Goal: Task Accomplishment & Management: Complete application form

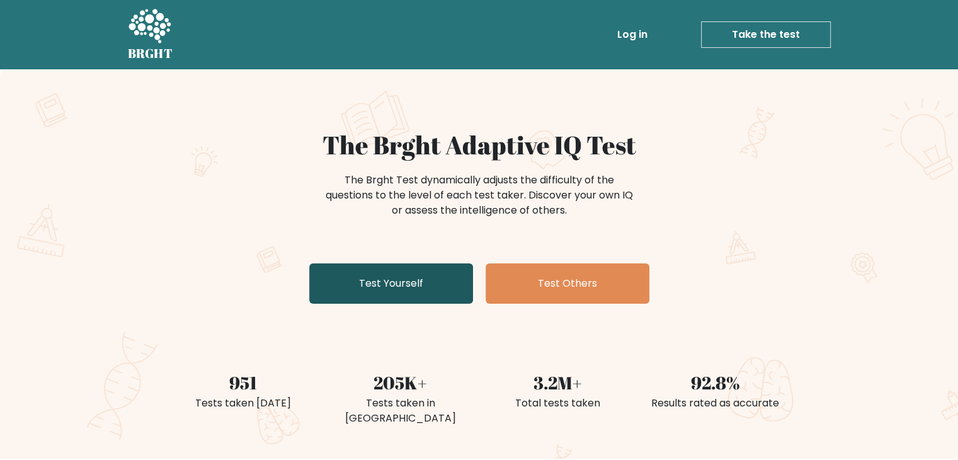
click at [428, 290] on link "Test Yourself" at bounding box center [391, 283] width 164 height 40
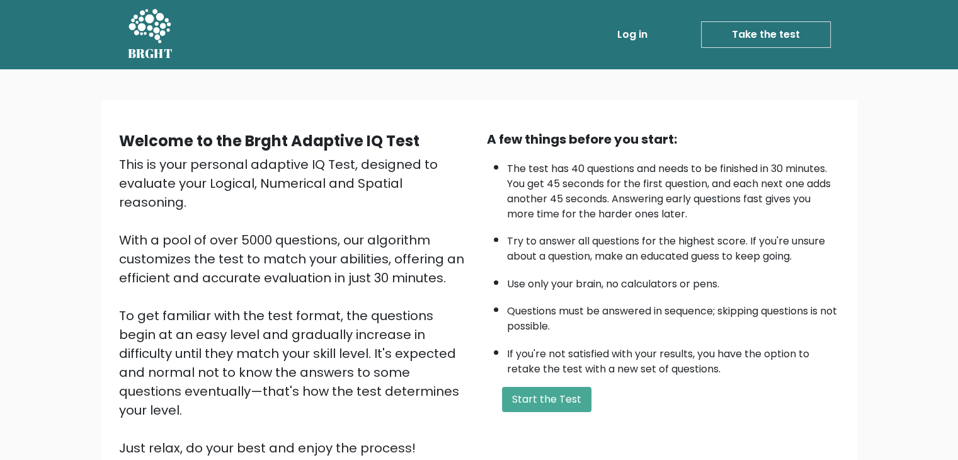
click at [554, 398] on button "Start the Test" at bounding box center [546, 399] width 89 height 25
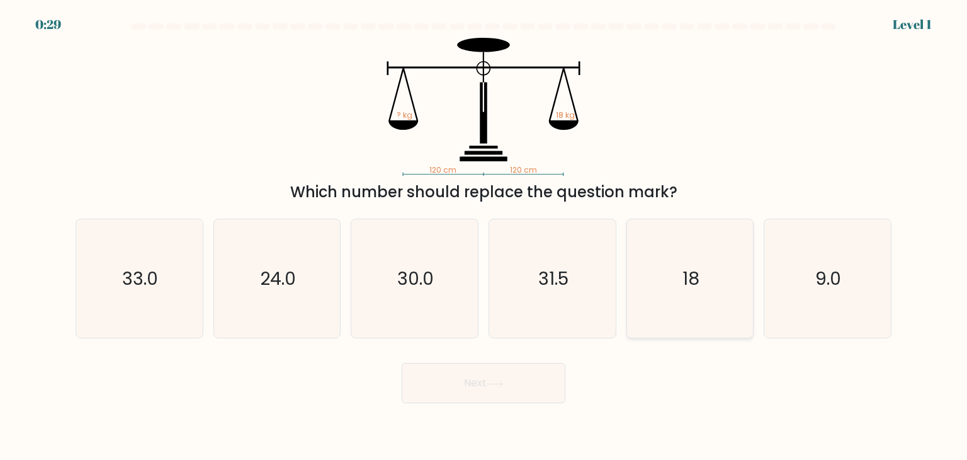
click at [693, 293] on icon "18" at bounding box center [690, 278] width 118 height 118
click at [484, 236] on input "e. 18" at bounding box center [484, 233] width 1 height 6
radio input "true"
click at [524, 386] on button "Next" at bounding box center [484, 383] width 164 height 40
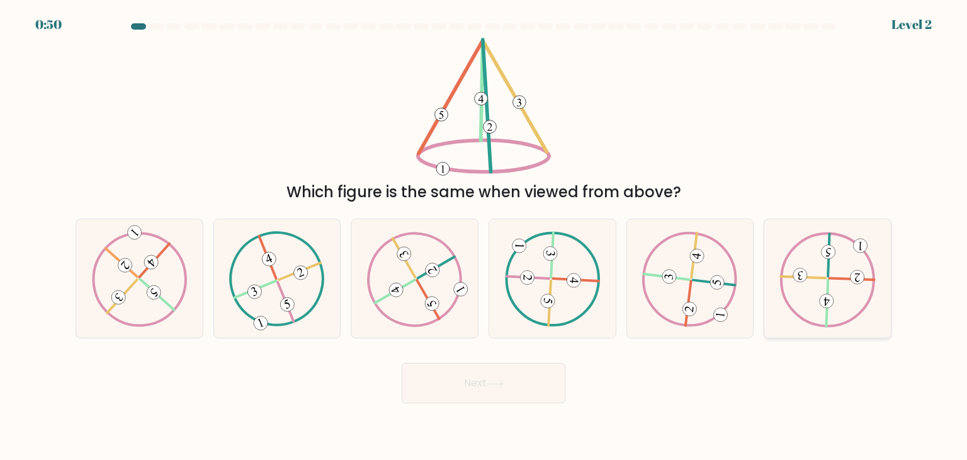
click at [822, 281] on icon at bounding box center [828, 278] width 96 height 95
click at [484, 236] on input "f." at bounding box center [484, 233] width 1 height 6
radio input "true"
click at [507, 376] on button "Next" at bounding box center [484, 383] width 164 height 40
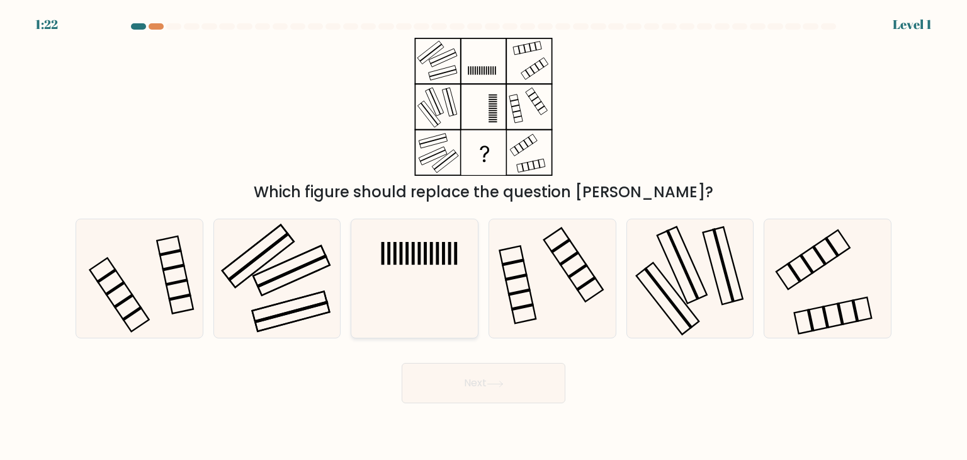
click at [425, 253] on rect at bounding box center [425, 253] width 3 height 23
click at [484, 236] on input "c." at bounding box center [484, 233] width 1 height 6
radio input "true"
click at [452, 377] on button "Next" at bounding box center [484, 383] width 164 height 40
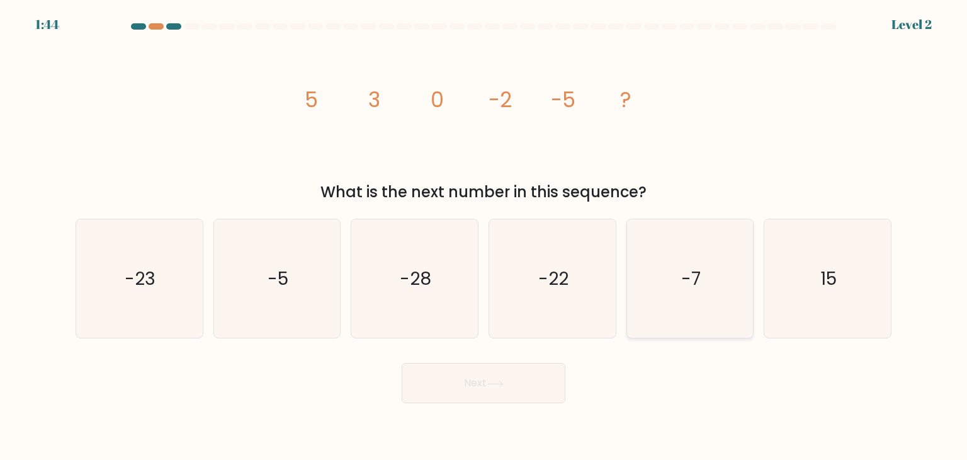
click at [679, 300] on icon "-7" at bounding box center [690, 278] width 118 height 118
click at [484, 236] on input "e. -7" at bounding box center [484, 233] width 1 height 6
radio input "true"
click at [524, 404] on body "1:42 Level 2" at bounding box center [483, 230] width 967 height 460
click at [521, 383] on button "Next" at bounding box center [484, 383] width 164 height 40
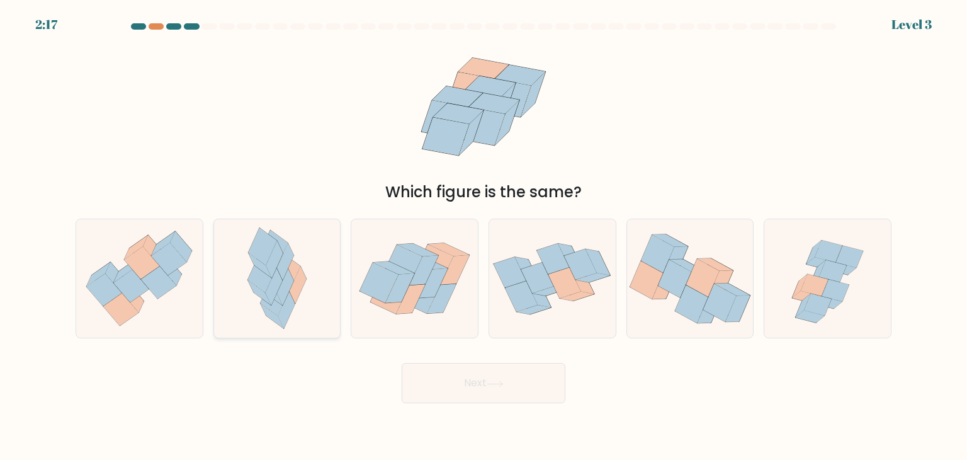
click at [292, 304] on icon at bounding box center [286, 310] width 17 height 37
click at [484, 236] on input "b." at bounding box center [484, 233] width 1 height 6
radio input "true"
click at [542, 394] on button "Next" at bounding box center [484, 383] width 164 height 40
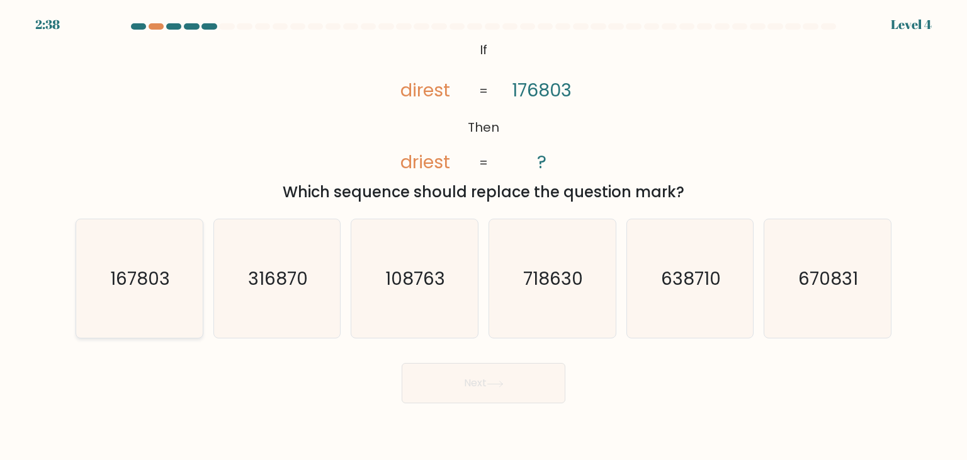
click at [147, 287] on text "167803" at bounding box center [141, 278] width 60 height 25
click at [484, 236] on input "a. 167803" at bounding box center [484, 233] width 1 height 6
radio input "true"
click at [432, 381] on button "Next" at bounding box center [484, 383] width 164 height 40
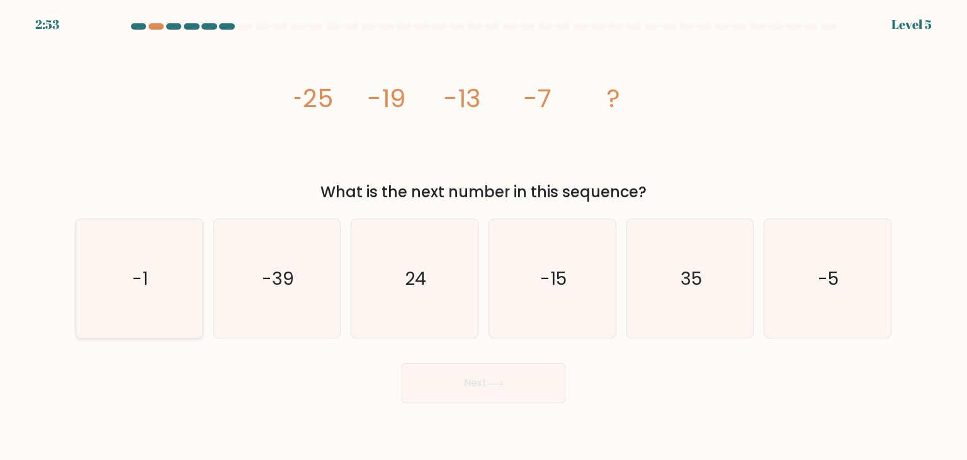
click at [112, 292] on icon "-1" at bounding box center [139, 278] width 118 height 118
click at [484, 236] on input "a. -1" at bounding box center [484, 233] width 1 height 6
radio input "true"
click at [441, 381] on button "Next" at bounding box center [484, 383] width 164 height 40
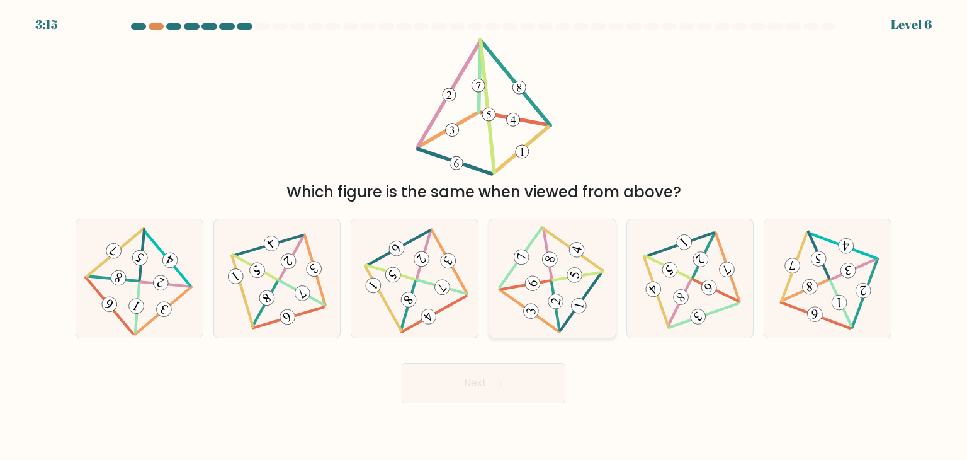
click at [581, 297] on icon at bounding box center [552, 278] width 96 height 95
click at [484, 236] on input "d." at bounding box center [484, 233] width 1 height 6
radio input "true"
click at [501, 375] on button "Next" at bounding box center [484, 383] width 164 height 40
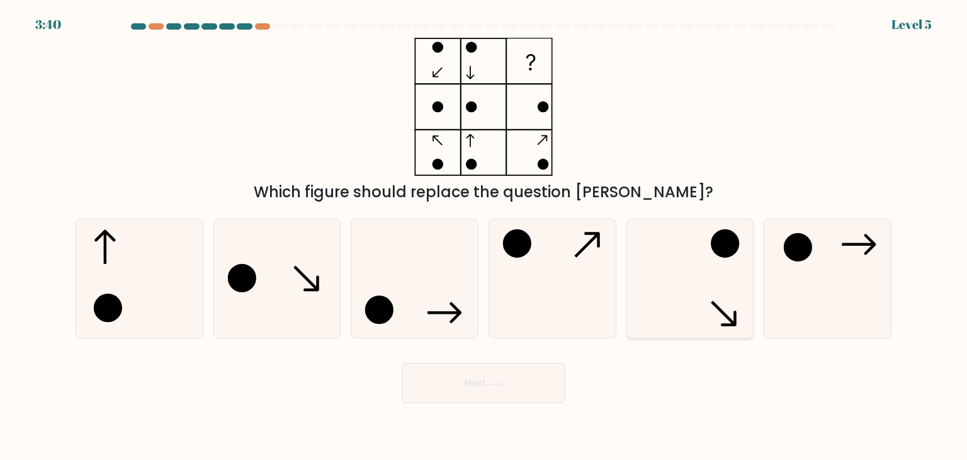
click at [686, 246] on icon at bounding box center [690, 278] width 118 height 118
click at [484, 236] on input "e." at bounding box center [484, 233] width 1 height 6
radio input "true"
click at [533, 389] on button "Next" at bounding box center [484, 383] width 164 height 40
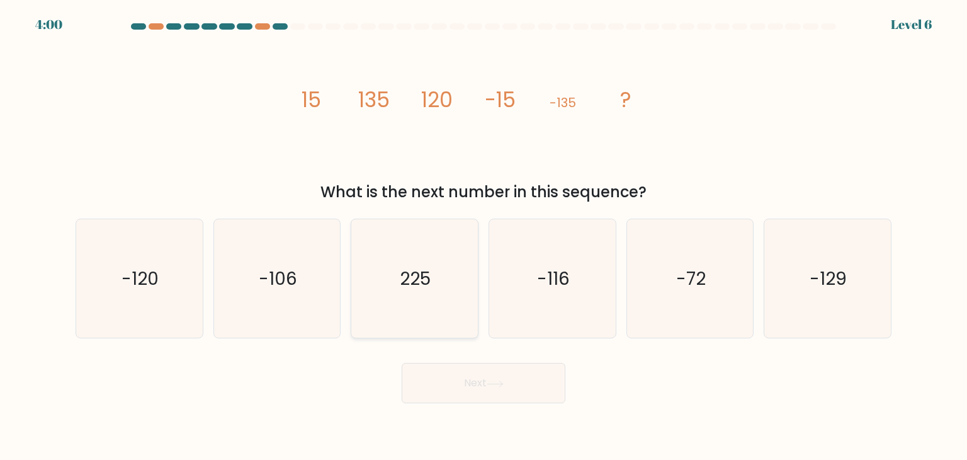
click at [451, 273] on icon "225" at bounding box center [414, 278] width 118 height 118
click at [484, 236] on input "c. 225" at bounding box center [484, 233] width 1 height 6
radio input "true"
click at [474, 383] on button "Next" at bounding box center [484, 383] width 164 height 40
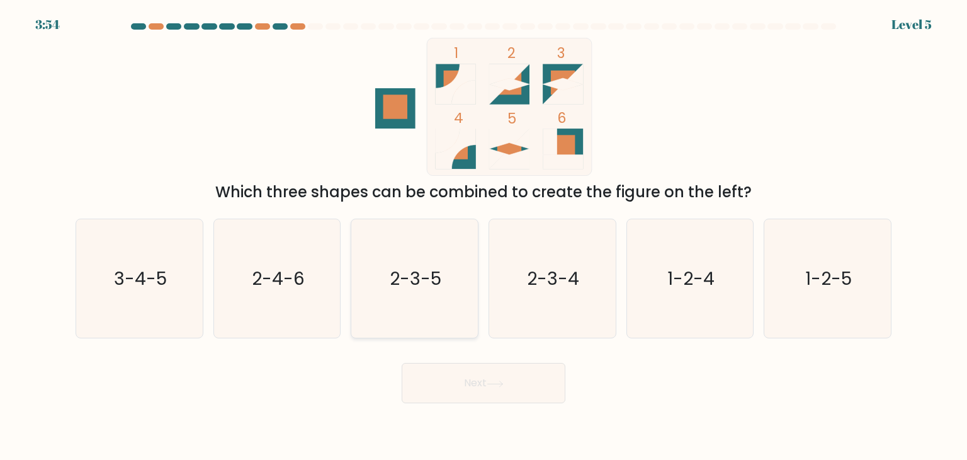
click at [410, 284] on text "2-3-5" at bounding box center [416, 278] width 52 height 25
click at [484, 236] on input "c. 2-3-5" at bounding box center [484, 233] width 1 height 6
radio input "true"
click at [463, 387] on button "Next" at bounding box center [484, 383] width 164 height 40
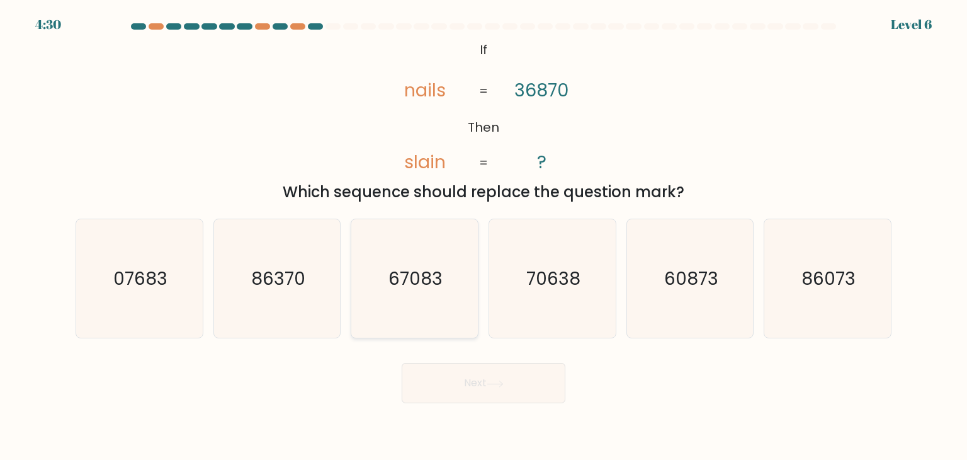
click at [444, 284] on icon "67083" at bounding box center [414, 278] width 118 height 118
click at [484, 236] on input "c. 67083" at bounding box center [484, 233] width 1 height 6
radio input "true"
click at [489, 373] on button "Next" at bounding box center [484, 383] width 164 height 40
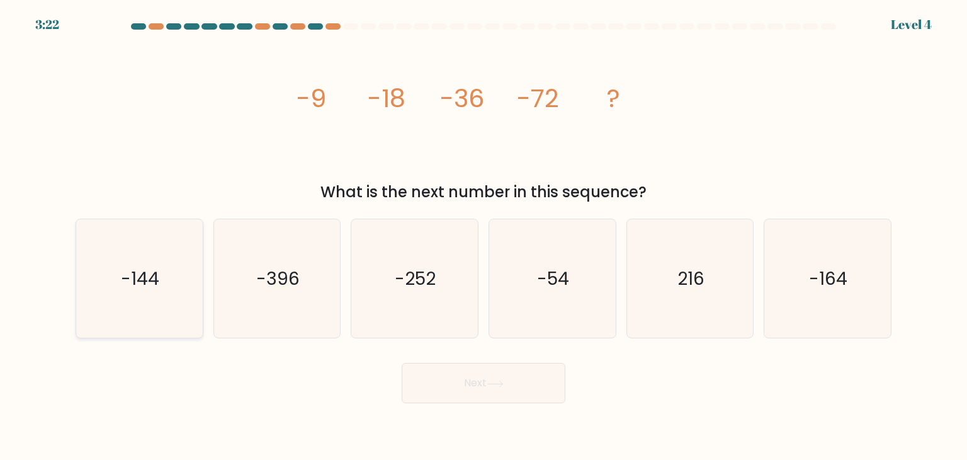
click at [151, 278] on text "-144" at bounding box center [141, 278] width 38 height 25
click at [484, 236] on input "a. -144" at bounding box center [484, 233] width 1 height 6
radio input "true"
click at [482, 391] on button "Next" at bounding box center [484, 383] width 164 height 40
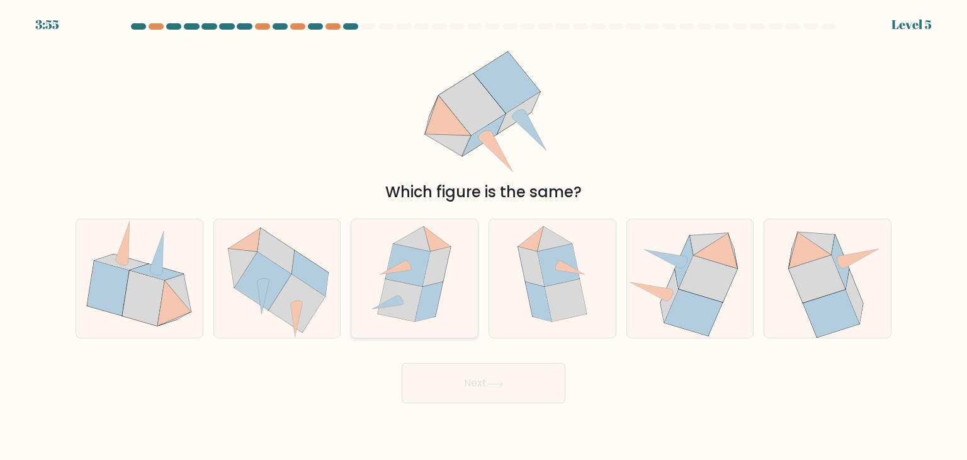
click at [438, 252] on icon at bounding box center [437, 266] width 28 height 40
click at [484, 236] on input "c." at bounding box center [484, 233] width 1 height 6
radio input "true"
click at [482, 390] on button "Next" at bounding box center [484, 383] width 164 height 40
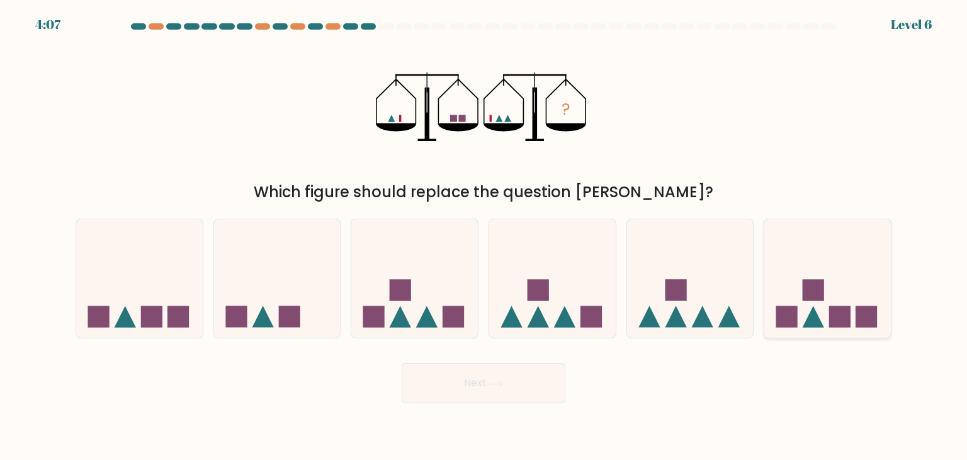
click at [811, 292] on rect at bounding box center [813, 290] width 21 height 21
click at [484, 236] on input "f." at bounding box center [484, 233] width 1 height 6
radio input "true"
click at [522, 378] on button "Next" at bounding box center [484, 383] width 164 height 40
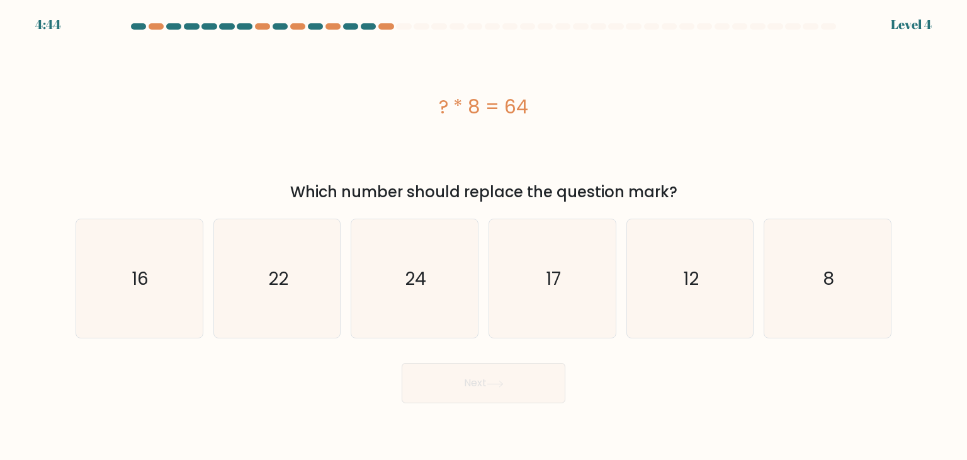
click at [522, 378] on button "Next" at bounding box center [484, 383] width 164 height 40
click at [817, 292] on icon "8" at bounding box center [827, 278] width 118 height 118
click at [484, 236] on input "f. 8" at bounding box center [484, 233] width 1 height 6
radio input "true"
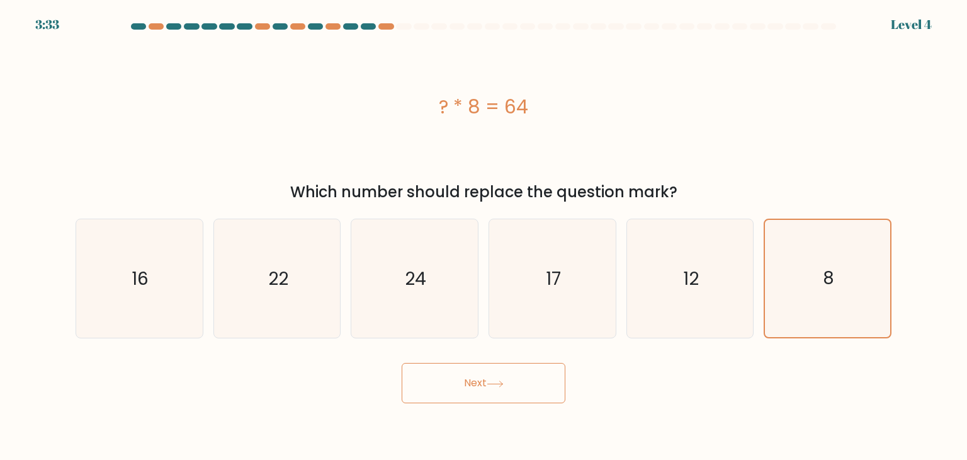
click at [514, 391] on button "Next" at bounding box center [484, 383] width 164 height 40
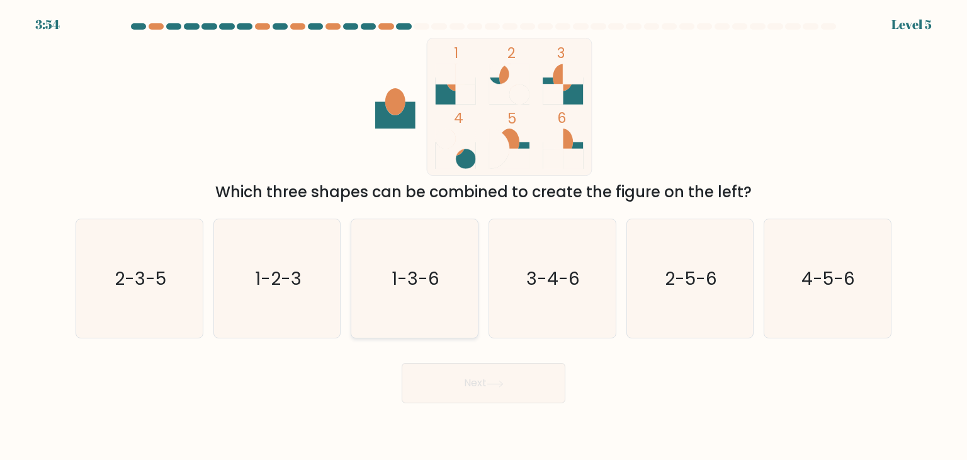
click at [389, 278] on icon "1-3-6" at bounding box center [414, 278] width 118 height 118
click at [484, 236] on input "c. 1-3-6" at bounding box center [484, 233] width 1 height 6
radio input "true"
click at [449, 381] on button "Next" at bounding box center [484, 383] width 164 height 40
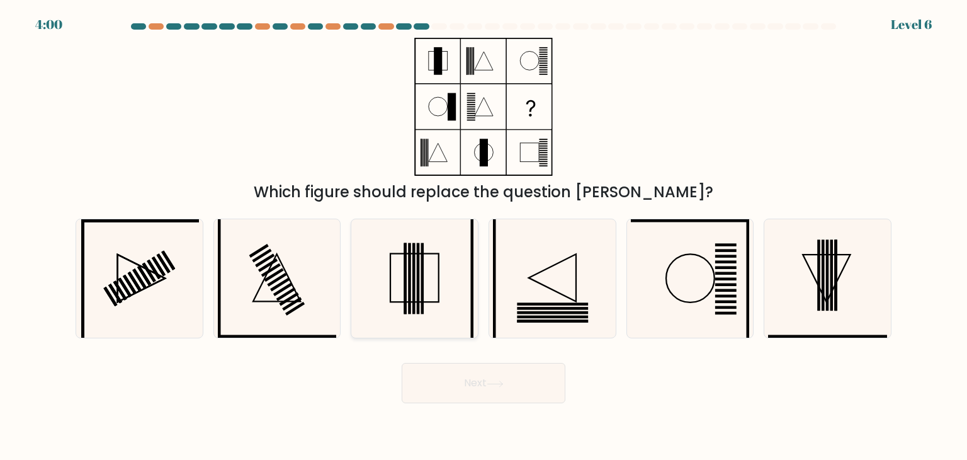
click at [438, 270] on rect at bounding box center [415, 278] width 48 height 48
click at [484, 236] on input "c." at bounding box center [484, 233] width 1 height 6
radio input "true"
click at [491, 384] on icon at bounding box center [495, 383] width 17 height 7
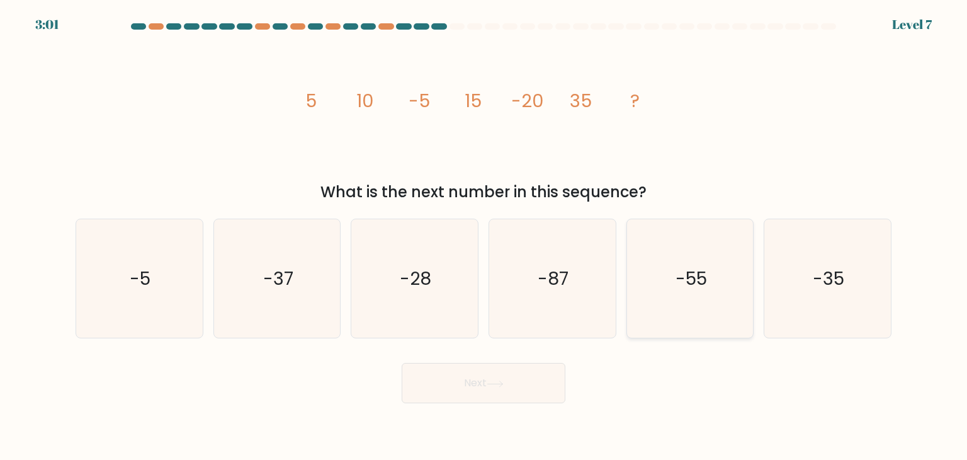
click at [717, 297] on icon "-55" at bounding box center [690, 278] width 118 height 118
click at [484, 236] on input "e. -55" at bounding box center [484, 233] width 1 height 6
radio input "true"
click at [494, 370] on button "Next" at bounding box center [484, 383] width 164 height 40
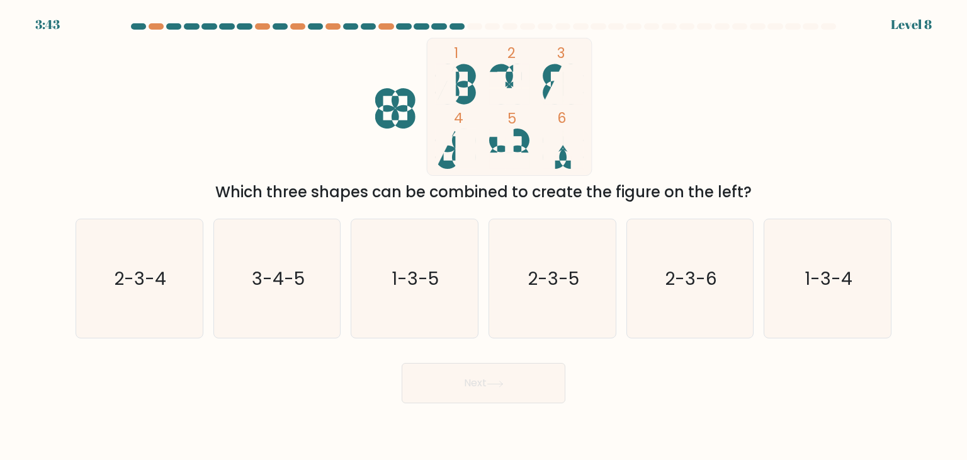
click at [494, 370] on button "Next" at bounding box center [484, 383] width 164 height 40
click at [473, 89] on icon at bounding box center [456, 84] width 40 height 40
drag, startPoint x: 469, startPoint y: 98, endPoint x: 557, endPoint y: 84, distance: 88.7
click at [557, 84] on icon "1 2 3 4 5 6" at bounding box center [483, 107] width 339 height 138
drag, startPoint x: 822, startPoint y: 283, endPoint x: 477, endPoint y: 383, distance: 360.1
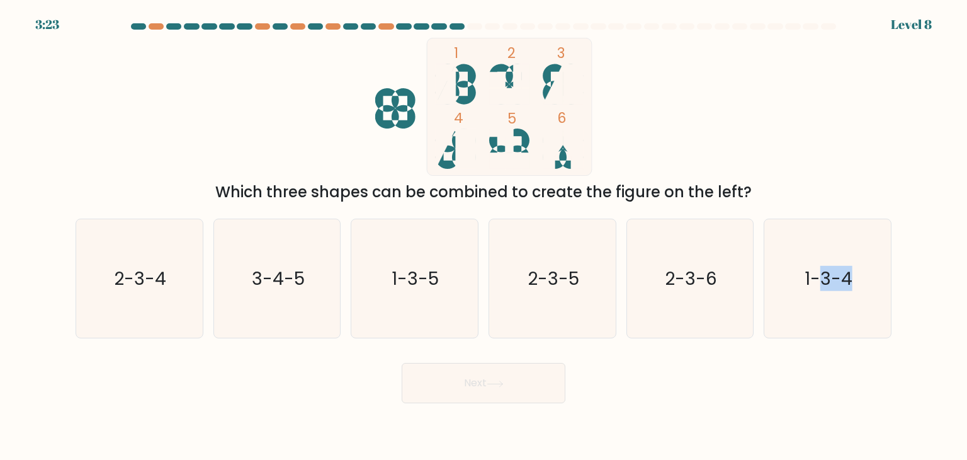
click at [477, 383] on form at bounding box center [483, 213] width 967 height 380
click at [810, 288] on text "1-3-4" at bounding box center [829, 278] width 48 height 25
click at [484, 236] on input "f. 1-3-4" at bounding box center [484, 233] width 1 height 6
radio input "true"
click at [544, 394] on button "Next" at bounding box center [484, 383] width 164 height 40
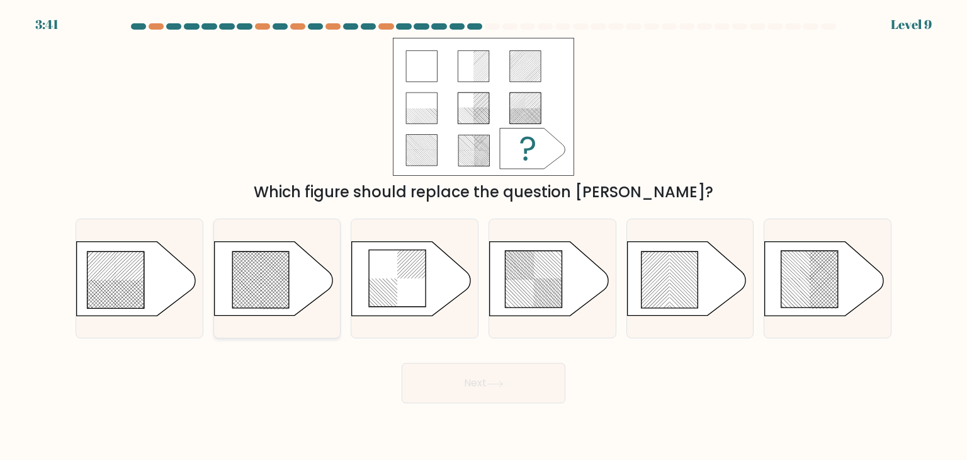
click at [271, 271] on icon at bounding box center [260, 279] width 57 height 57
click at [484, 236] on input "b." at bounding box center [484, 233] width 1 height 6
radio input "true"
click at [486, 380] on button "Next" at bounding box center [484, 383] width 164 height 40
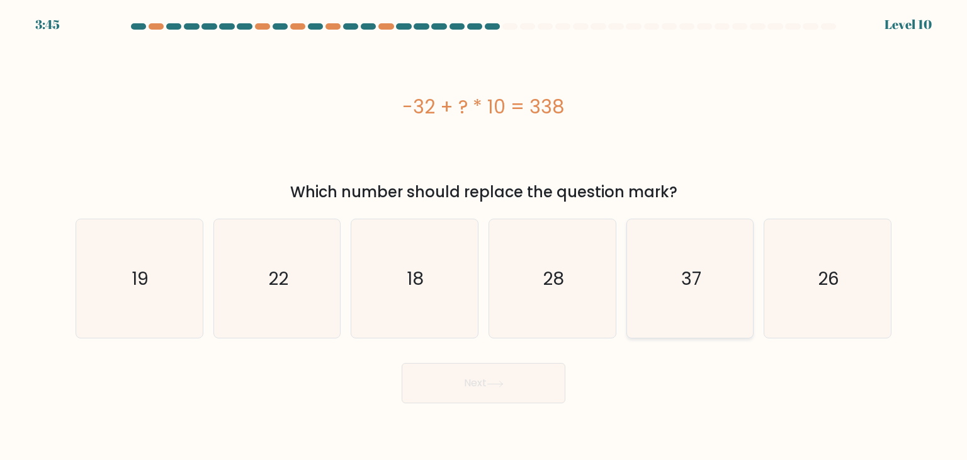
click at [691, 275] on text "37" at bounding box center [691, 278] width 20 height 25
click at [484, 236] on input "e. 37" at bounding box center [484, 233] width 1 height 6
radio input "true"
click at [516, 376] on button "Next" at bounding box center [484, 383] width 164 height 40
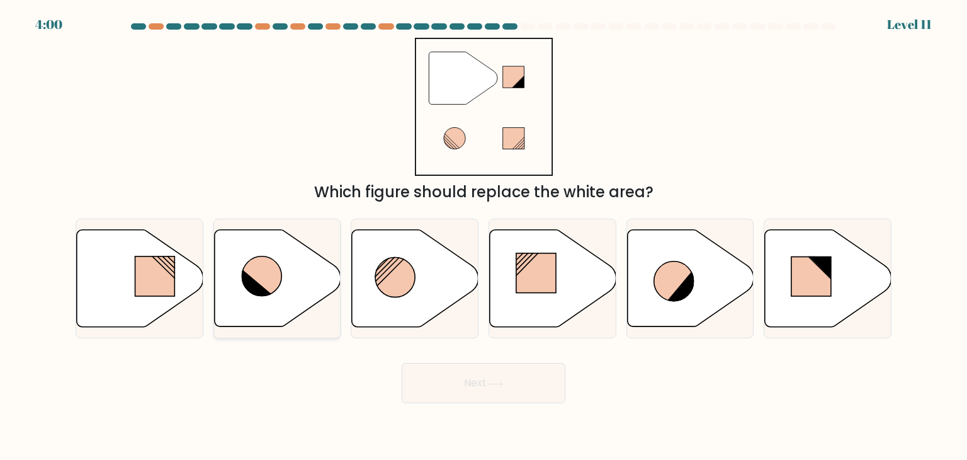
click at [315, 254] on icon at bounding box center [277, 278] width 127 height 97
click at [484, 236] on input "b." at bounding box center [484, 233] width 1 height 6
radio input "true"
click at [488, 392] on button "Next" at bounding box center [484, 383] width 164 height 40
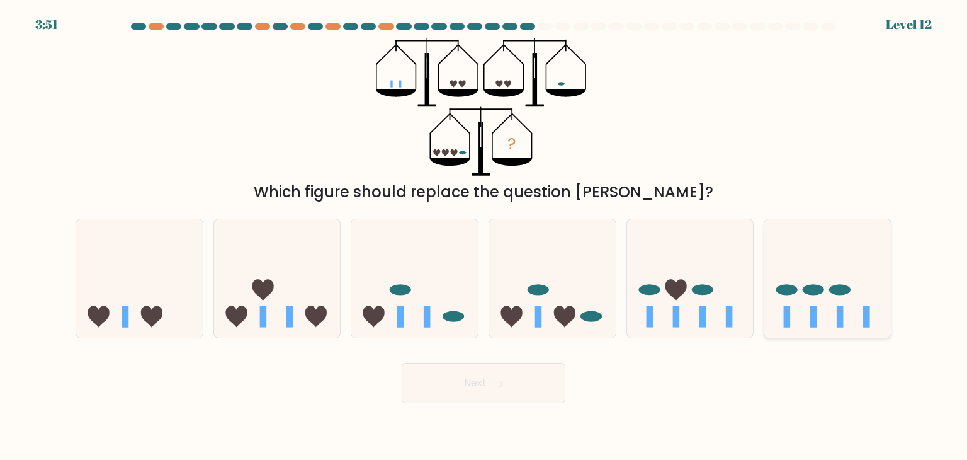
click at [803, 318] on icon at bounding box center [827, 278] width 127 height 105
click at [484, 236] on input "f." at bounding box center [484, 233] width 1 height 6
radio input "true"
click at [530, 383] on button "Next" at bounding box center [484, 383] width 164 height 40
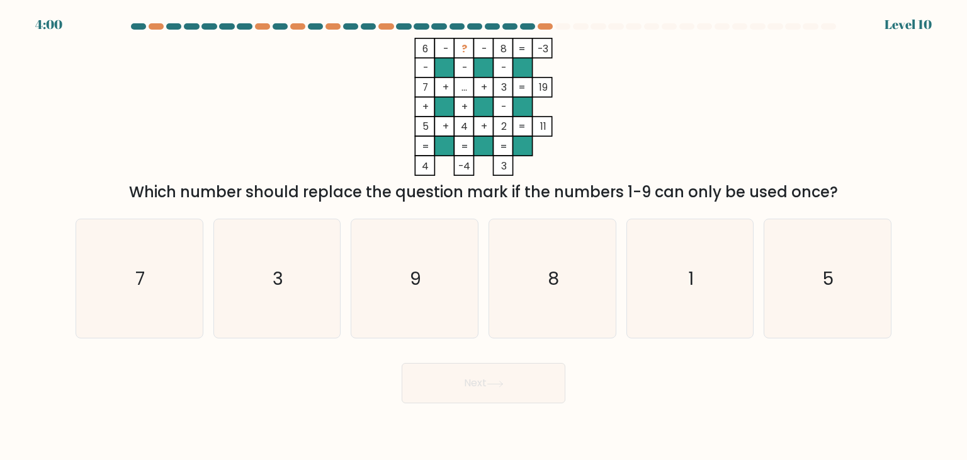
click at [492, 60] on rect at bounding box center [484, 68] width 20 height 20
click at [674, 293] on icon "1" at bounding box center [690, 278] width 118 height 118
click at [484, 236] on input "e. 1" at bounding box center [484, 233] width 1 height 6
radio input "true"
click at [499, 382] on icon at bounding box center [495, 383] width 17 height 7
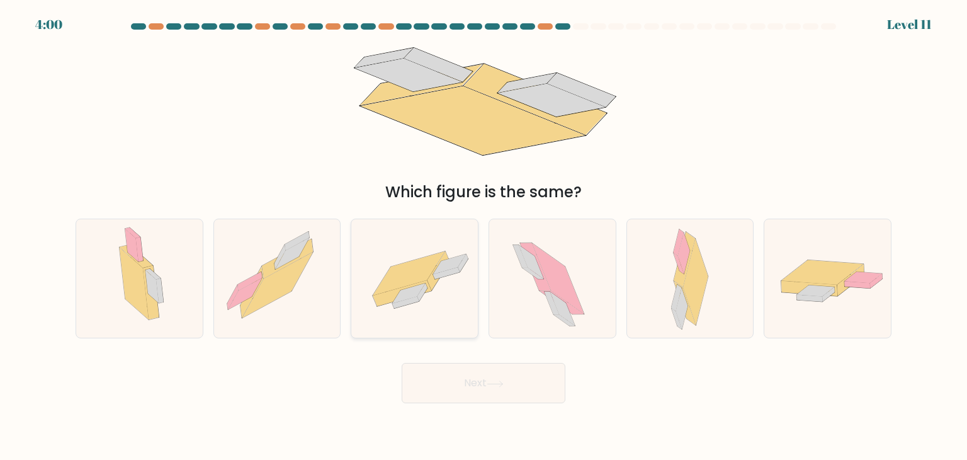
click at [445, 285] on icon at bounding box center [414, 279] width 127 height 88
click at [484, 236] on input "c." at bounding box center [484, 233] width 1 height 6
radio input "true"
click at [470, 387] on button "Next" at bounding box center [484, 383] width 164 height 40
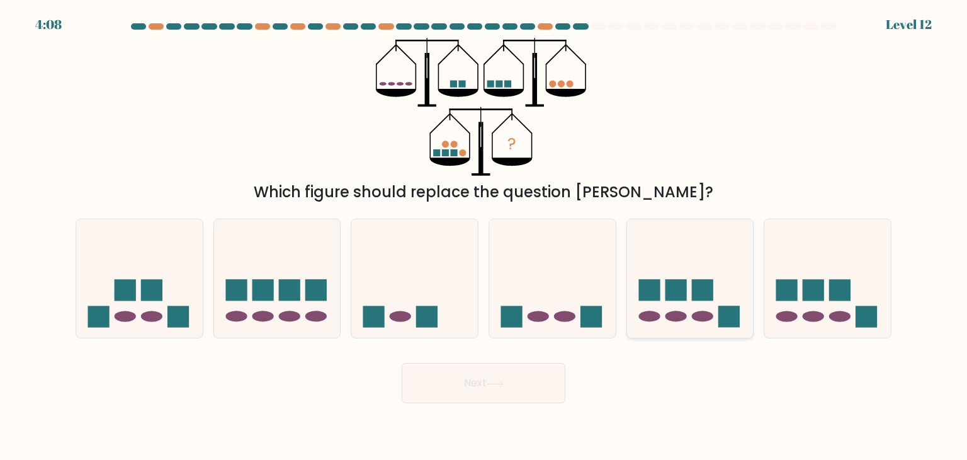
click at [690, 274] on icon at bounding box center [690, 278] width 127 height 105
click at [484, 236] on input "e." at bounding box center [484, 233] width 1 height 6
radio input "true"
click at [542, 388] on button "Next" at bounding box center [484, 383] width 164 height 40
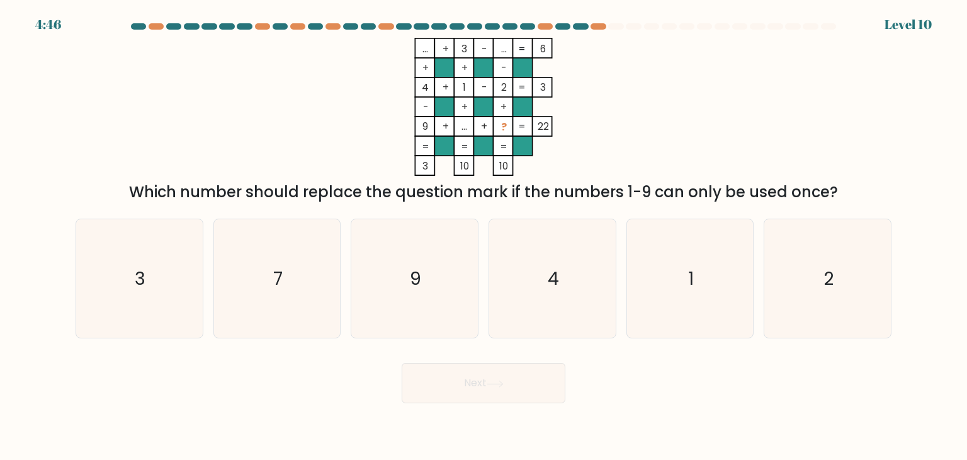
click at [542, 388] on button "Next" at bounding box center [484, 383] width 164 height 40
click at [394, 324] on icon "9" at bounding box center [414, 278] width 118 height 118
click at [484, 236] on input "c. 9" at bounding box center [484, 233] width 1 height 6
radio input "true"
click at [282, 361] on div "Next" at bounding box center [483, 378] width 831 height 50
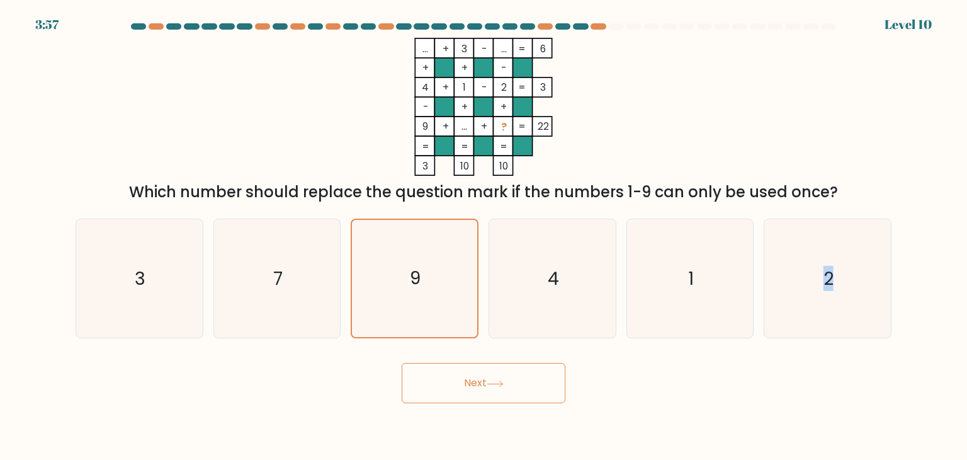
click at [282, 361] on div "Next" at bounding box center [483, 378] width 831 height 50
click at [844, 314] on icon "2" at bounding box center [827, 278] width 118 height 118
click at [484, 236] on input "f. 2" at bounding box center [484, 233] width 1 height 6
radio input "true"
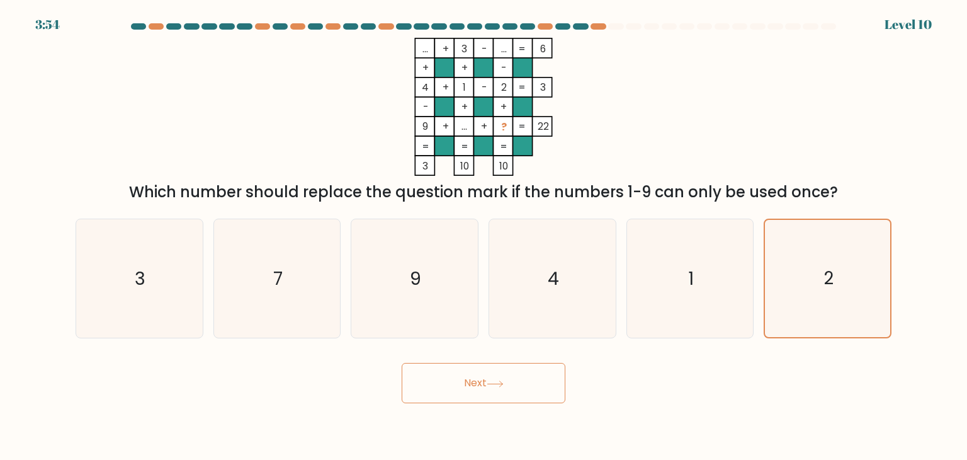
click at [534, 398] on button "Next" at bounding box center [484, 383] width 164 height 40
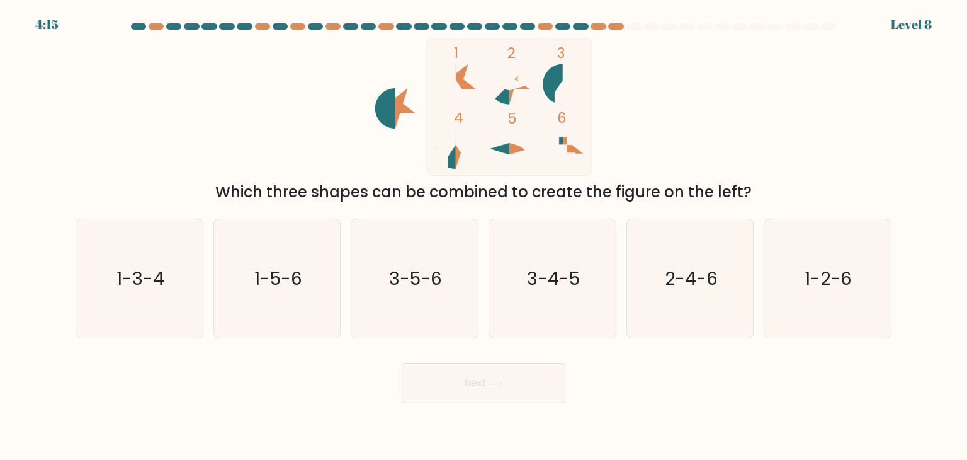
click at [560, 91] on icon at bounding box center [563, 92] width 16 height 24
click at [559, 84] on icon at bounding box center [553, 84] width 20 height 40
click at [472, 93] on rect at bounding box center [509, 106] width 165 height 137
drag, startPoint x: 473, startPoint y: 291, endPoint x: 297, endPoint y: 278, distance: 176.2
click at [297, 278] on div "a. 1-3-4 b. 1-5-6 c. 3-5-6 d. 3-4-5" at bounding box center [484, 273] width 826 height 130
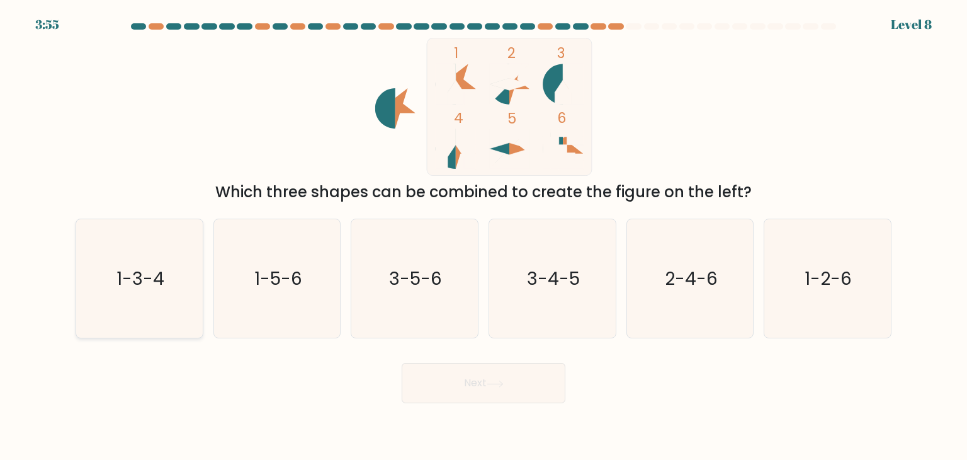
click at [157, 278] on text "1-3-4" at bounding box center [140, 278] width 48 height 25
click at [484, 236] on input "a. 1-3-4" at bounding box center [484, 233] width 1 height 6
radio input "true"
click at [465, 385] on button "Next" at bounding box center [484, 383] width 164 height 40
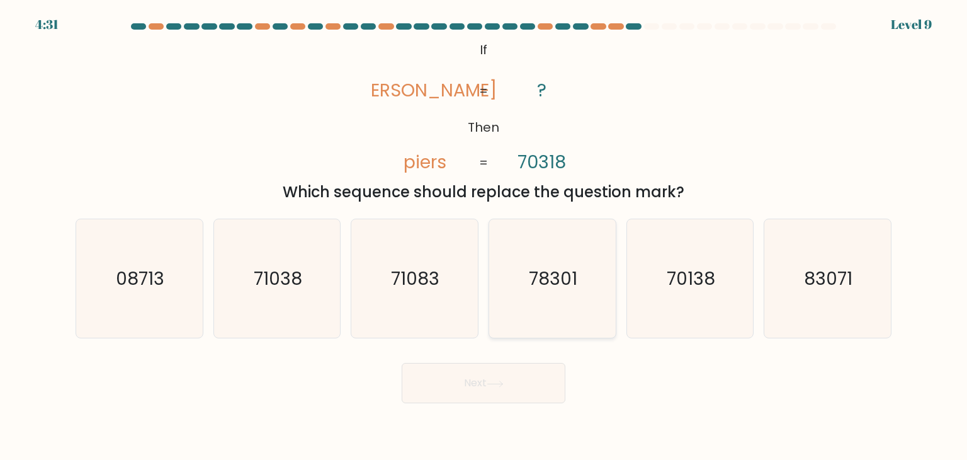
click at [549, 221] on icon "78301" at bounding box center [552, 278] width 118 height 118
click at [484, 230] on input "d. 78301" at bounding box center [484, 233] width 1 height 6
radio input "true"
click at [679, 305] on icon "70138" at bounding box center [690, 278] width 118 height 118
click at [484, 236] on input "e. 70138" at bounding box center [484, 233] width 1 height 6
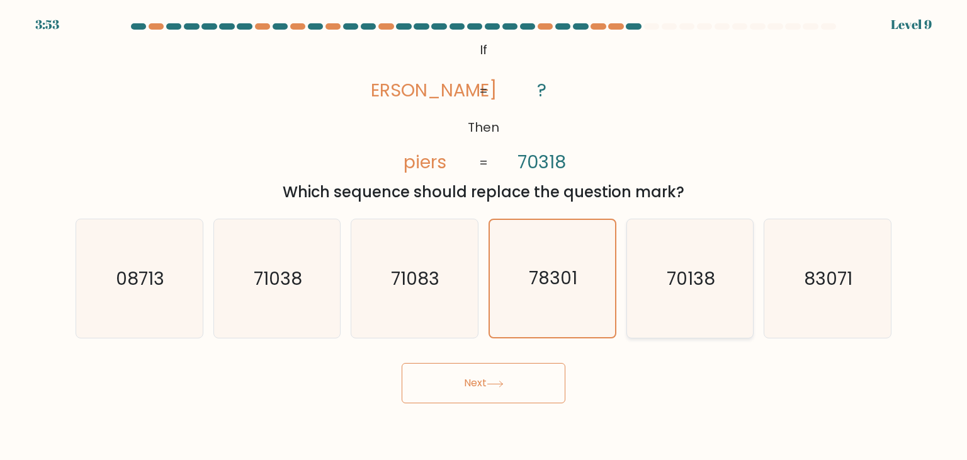
radio input "true"
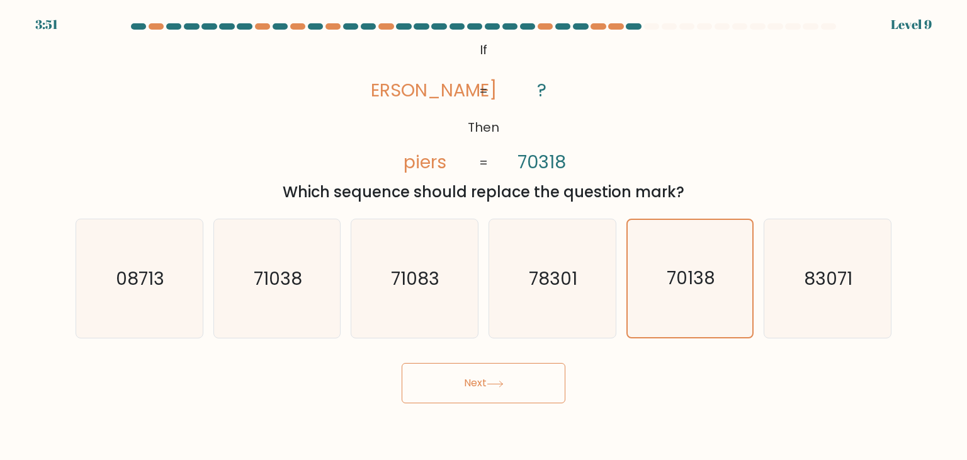
click at [495, 386] on icon at bounding box center [495, 383] width 17 height 7
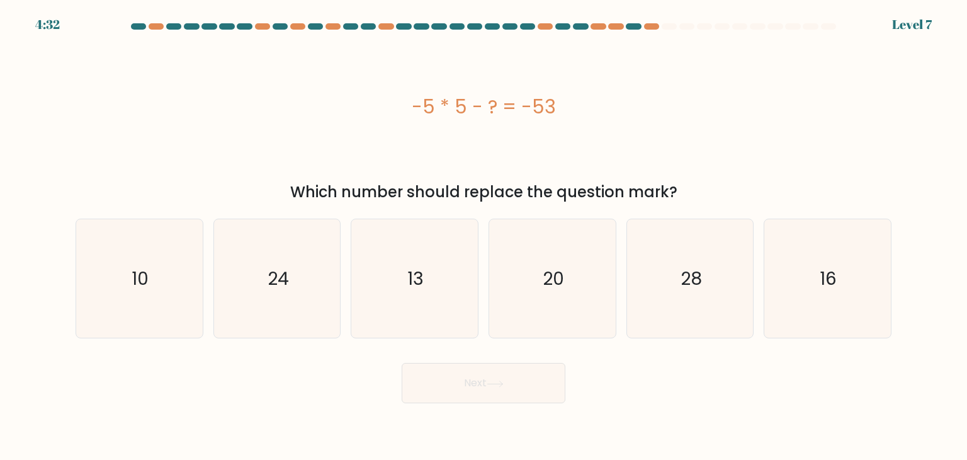
click at [418, 186] on div "Which number should replace the question mark?" at bounding box center [483, 192] width 801 height 23
click at [673, 252] on icon "28" at bounding box center [690, 278] width 118 height 118
click at [484, 236] on input "e. 28" at bounding box center [484, 233] width 1 height 6
radio input "true"
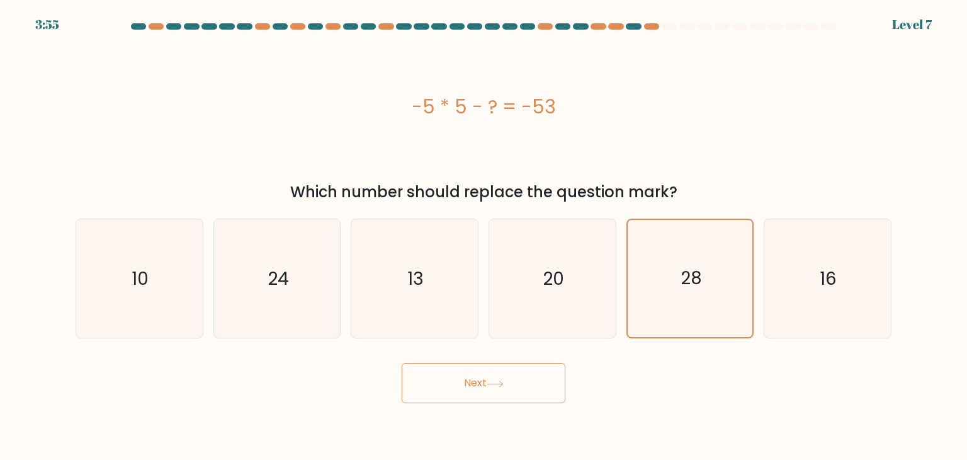
click at [519, 390] on button "Next" at bounding box center [484, 383] width 164 height 40
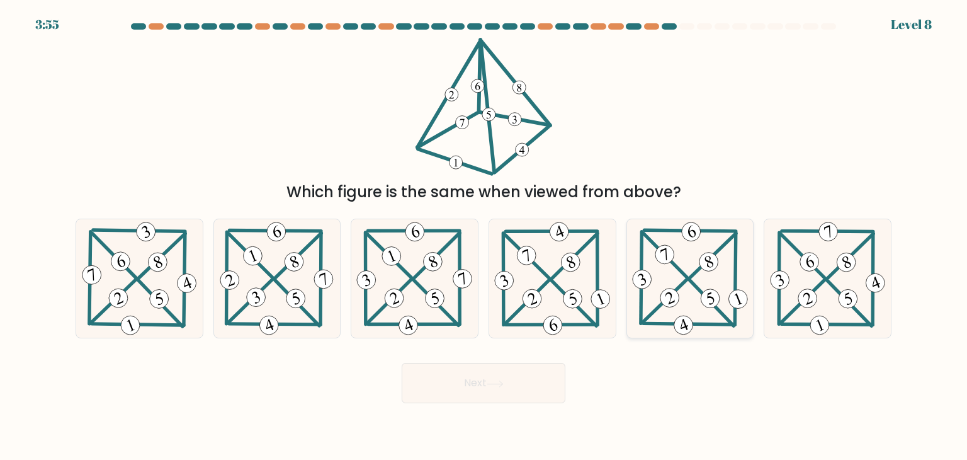
click at [736, 273] on 302 at bounding box center [736, 279] width 1 height 92
click at [484, 236] on input "e." at bounding box center [484, 233] width 1 height 6
radio input "true"
click at [826, 274] on icon at bounding box center [828, 278] width 121 height 118
click at [484, 236] on input "f." at bounding box center [484, 233] width 1 height 6
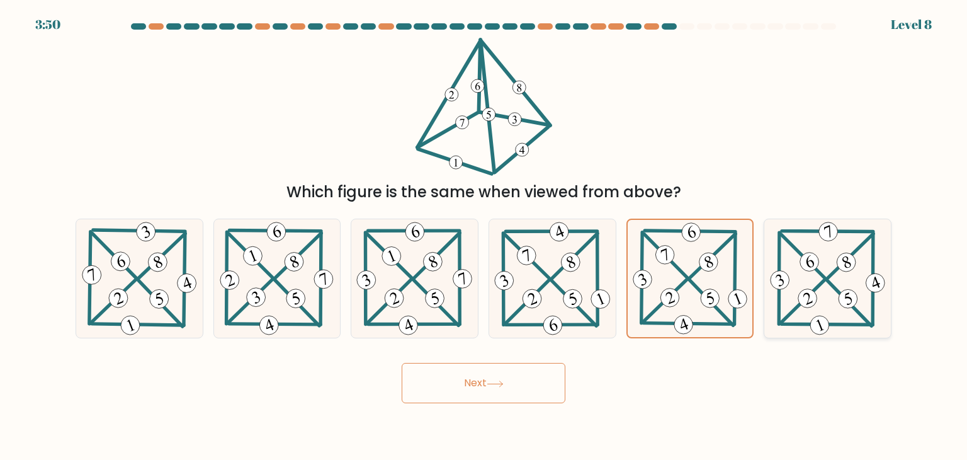
radio input "true"
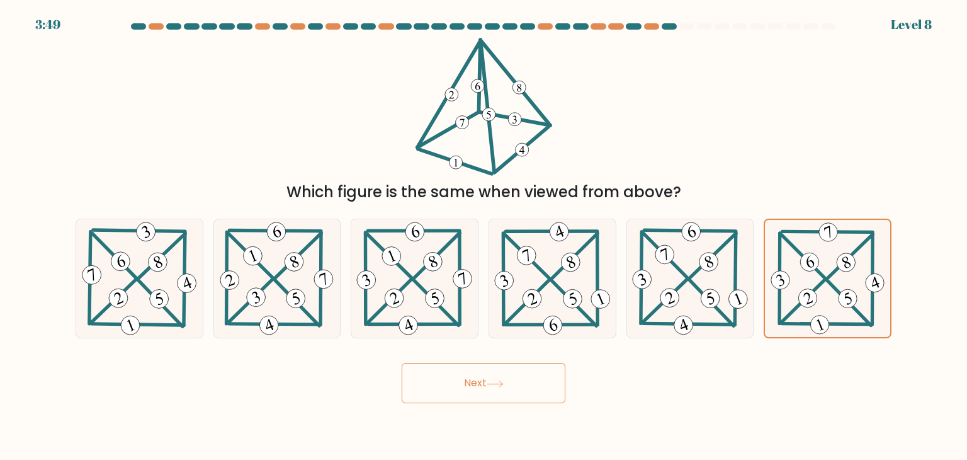
click at [514, 394] on button "Next" at bounding box center [484, 383] width 164 height 40
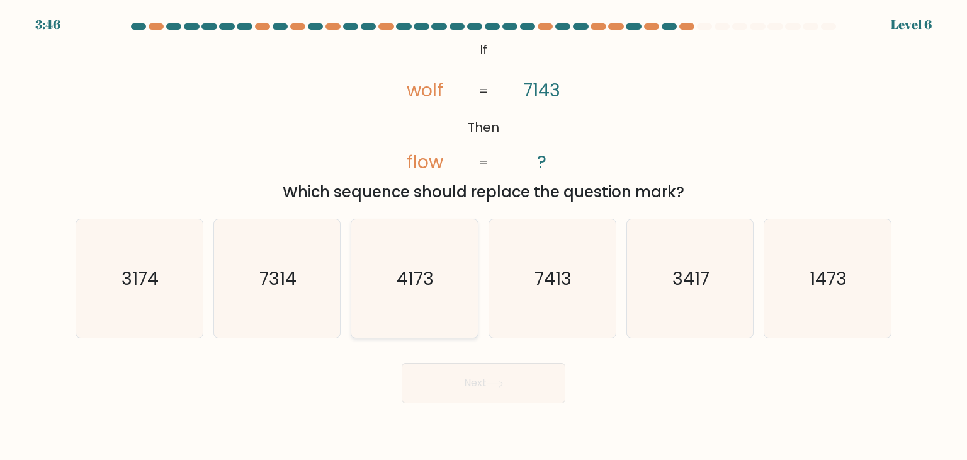
click at [470, 305] on icon "4173" at bounding box center [414, 278] width 118 height 118
click at [484, 236] on input "c. 4173" at bounding box center [484, 233] width 1 height 6
radio input "true"
click at [498, 383] on icon at bounding box center [495, 383] width 17 height 7
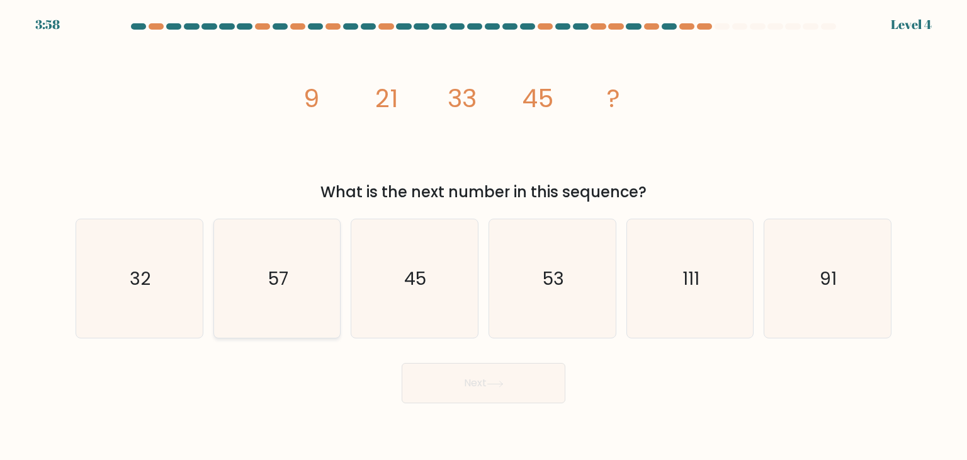
click at [313, 261] on icon "57" at bounding box center [277, 278] width 118 height 118
click at [484, 236] on input "b. 57" at bounding box center [484, 233] width 1 height 6
radio input "true"
click at [450, 387] on button "Next" at bounding box center [484, 383] width 164 height 40
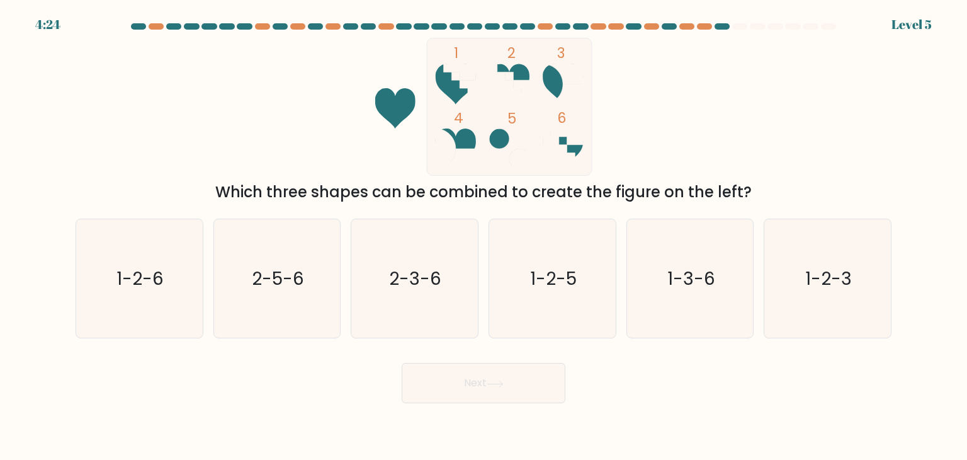
click at [465, 95] on rect at bounding box center [509, 106] width 165 height 137
click at [566, 145] on icon at bounding box center [563, 148] width 40 height 40
click at [116, 302] on icon "1-2-6" at bounding box center [139, 278] width 118 height 118
click at [484, 236] on input "a. 1-2-6" at bounding box center [484, 233] width 1 height 6
radio input "true"
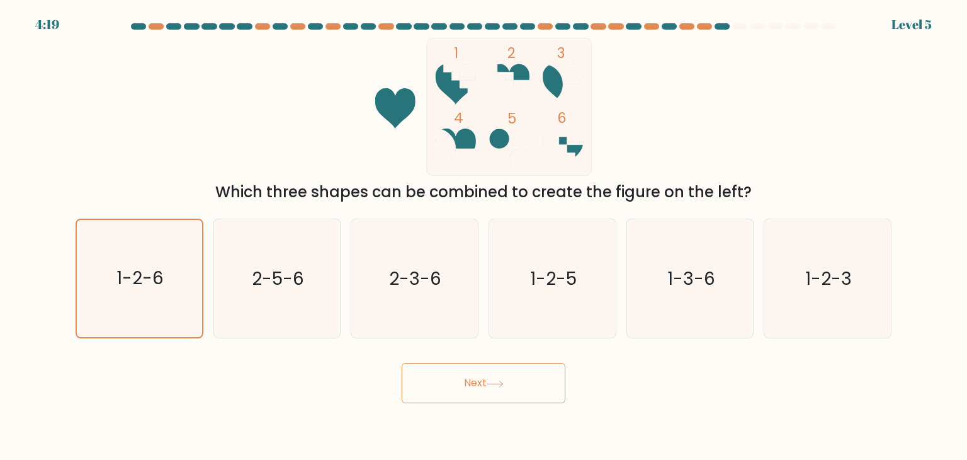
click at [458, 376] on button "Next" at bounding box center [484, 383] width 164 height 40
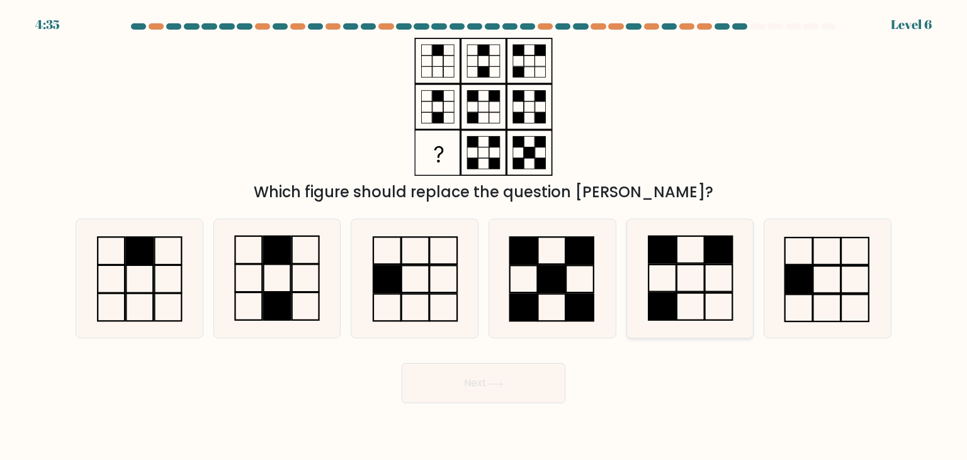
click at [735, 280] on icon at bounding box center [690, 278] width 118 height 118
click at [484, 236] on input "e." at bounding box center [484, 233] width 1 height 6
radio input "true"
drag, startPoint x: 475, startPoint y: 404, endPoint x: 482, endPoint y: 397, distance: 9.8
click at [482, 397] on body "4:34 Level 6" at bounding box center [483, 230] width 967 height 460
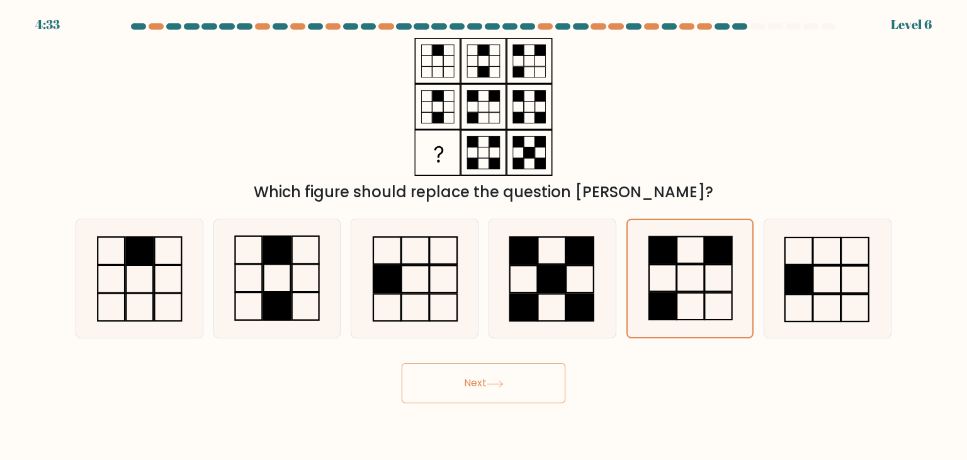
click at [482, 397] on button "Next" at bounding box center [484, 383] width 164 height 40
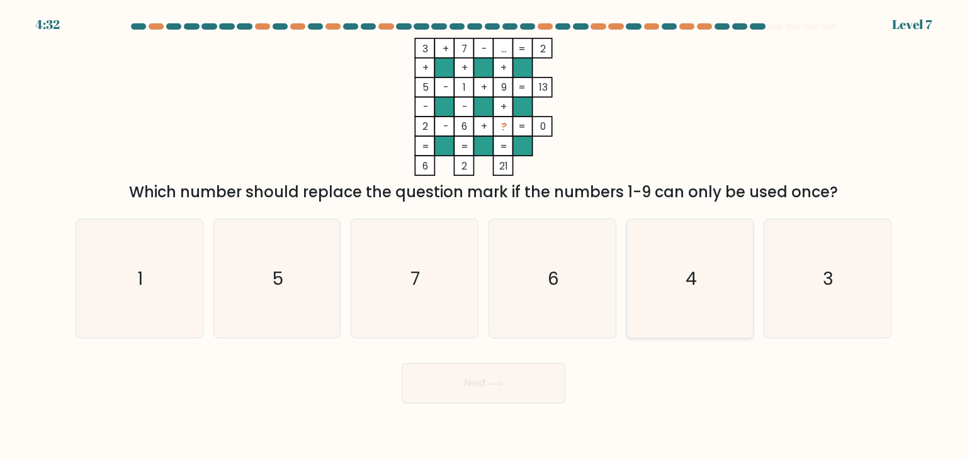
click at [722, 289] on icon "4" at bounding box center [690, 278] width 118 height 118
click at [484, 236] on input "e. 4" at bounding box center [484, 233] width 1 height 6
radio input "true"
click at [549, 383] on button "Next" at bounding box center [484, 383] width 164 height 40
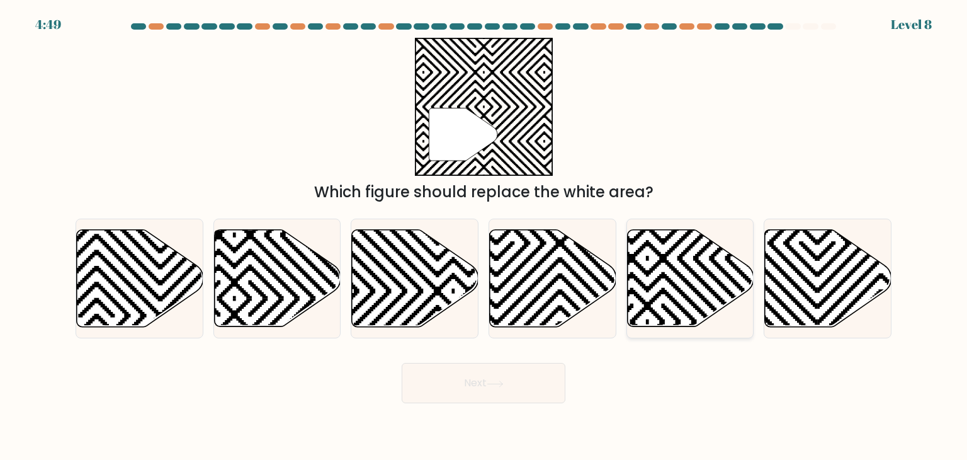
click at [690, 274] on icon at bounding box center [690, 278] width 127 height 97
click at [484, 236] on input "e." at bounding box center [484, 233] width 1 height 6
radio input "true"
click at [524, 390] on button "Next" at bounding box center [484, 383] width 164 height 40
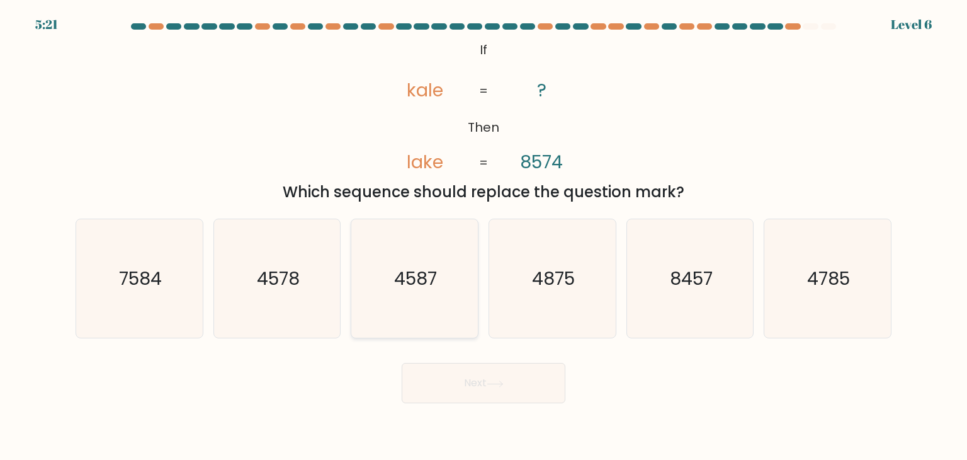
click at [445, 219] on icon "4587" at bounding box center [414, 278] width 118 height 118
click at [484, 230] on input "c. 4587" at bounding box center [484, 233] width 1 height 6
radio input "true"
click at [445, 220] on icon "4587" at bounding box center [414, 278] width 117 height 117
click at [484, 230] on input "c. 4587" at bounding box center [484, 233] width 1 height 6
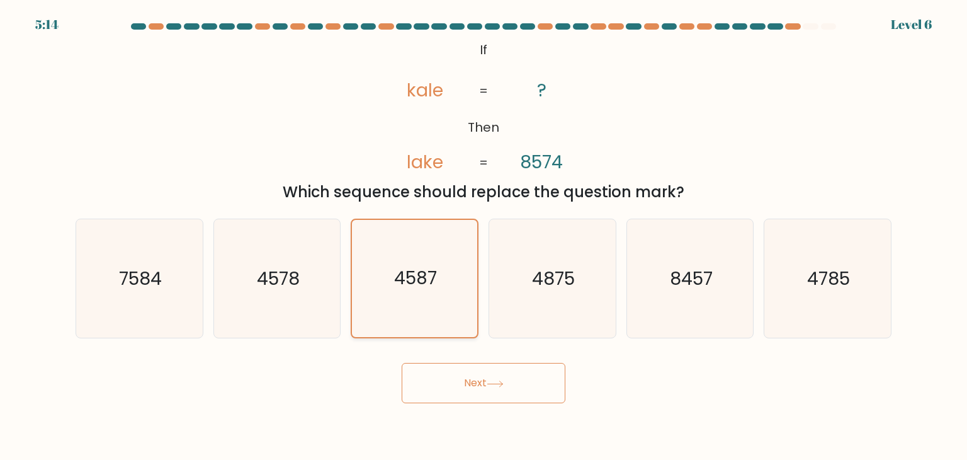
click at [445, 220] on icon "4587" at bounding box center [414, 278] width 117 height 117
click at [484, 230] on input "c. 4587" at bounding box center [484, 233] width 1 height 6
click at [545, 383] on button "Next" at bounding box center [484, 383] width 164 height 40
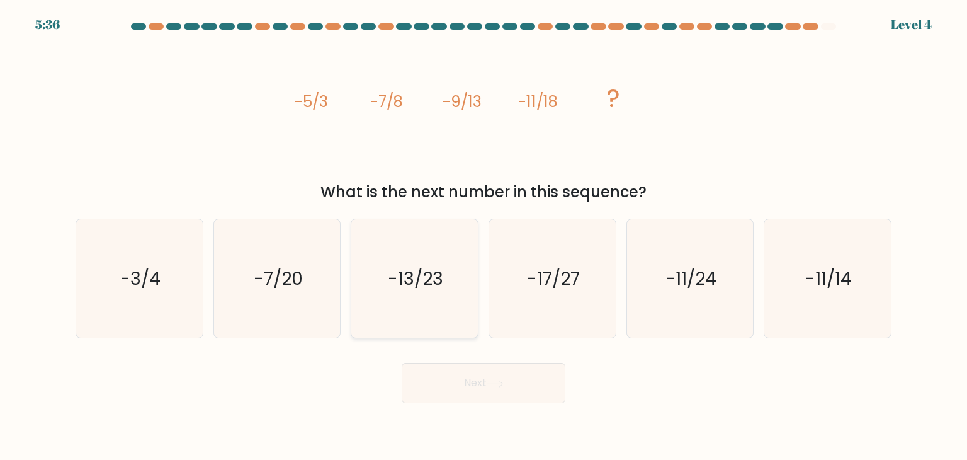
click at [435, 321] on icon "-13/23" at bounding box center [414, 278] width 118 height 118
click at [484, 236] on input "c. -13/23" at bounding box center [484, 233] width 1 height 6
radio input "true"
click at [446, 378] on button "Next" at bounding box center [484, 383] width 164 height 40
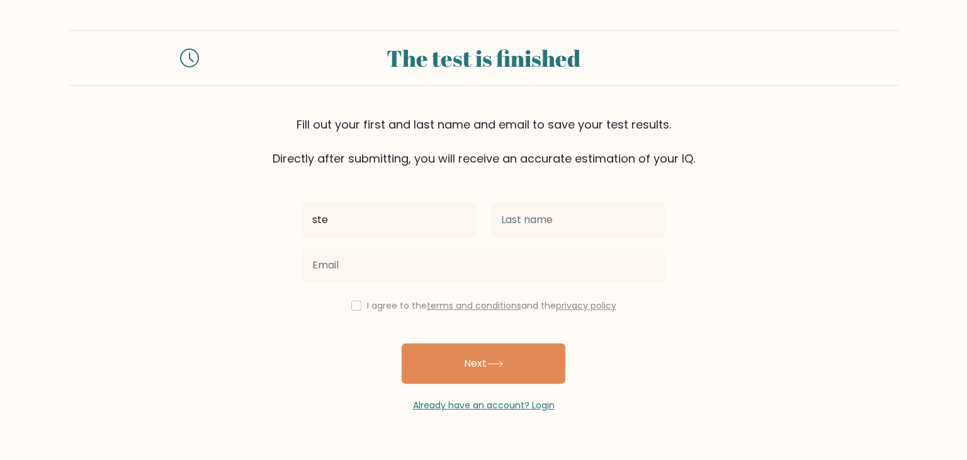
type input "[PERSON_NAME]"
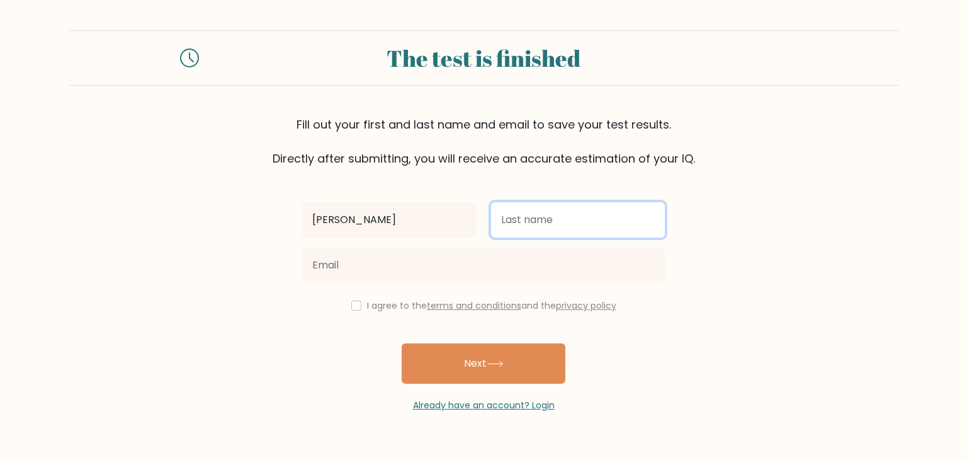
click at [555, 225] on input "text" at bounding box center [578, 219] width 174 height 35
type input "tablante"
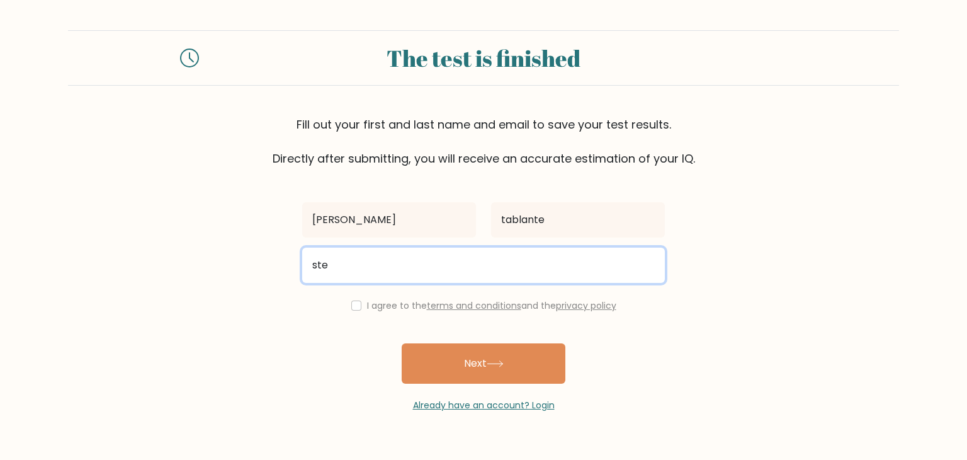
type input "stephaniefaithtablante@yahoo.com"
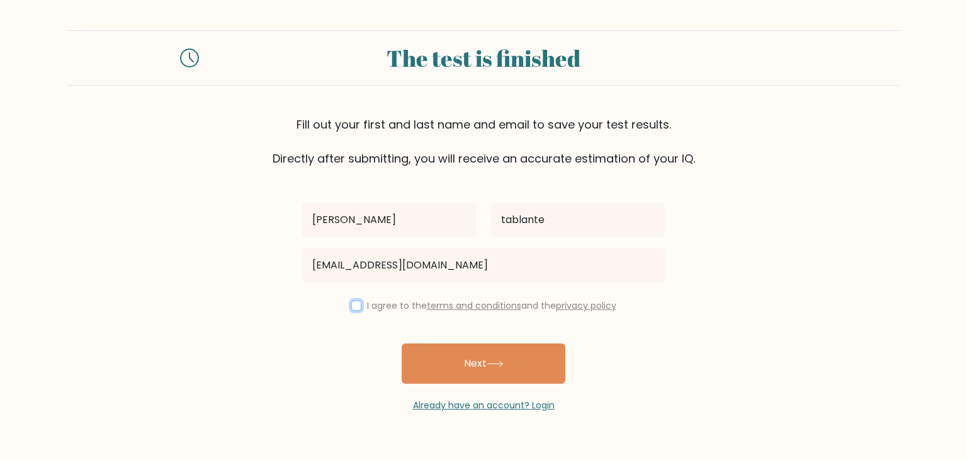
click at [351, 303] on input "checkbox" at bounding box center [356, 305] width 10 height 10
checkbox input "true"
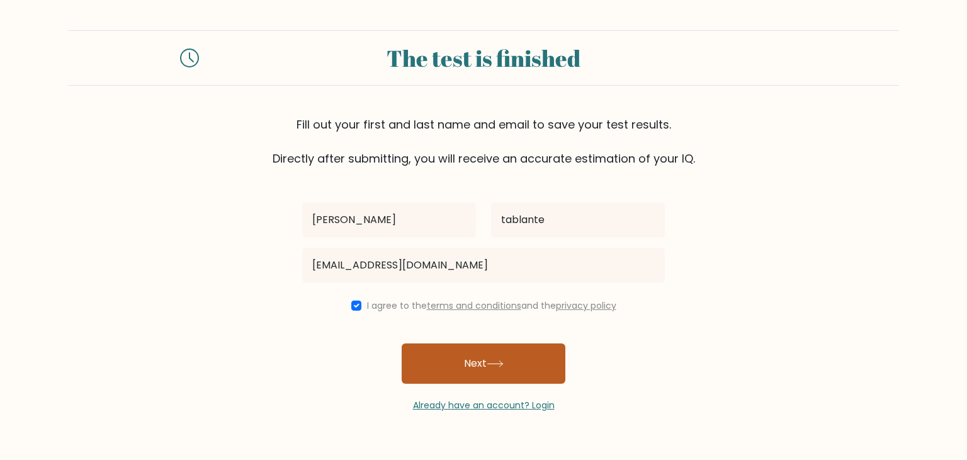
click at [472, 373] on button "Next" at bounding box center [484, 363] width 164 height 40
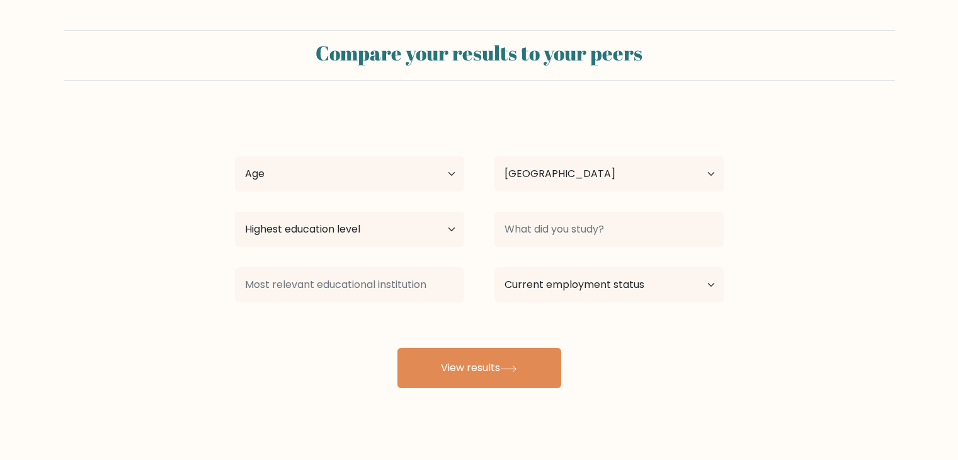
select select "PH"
click at [382, 178] on select "Age Under 18 years old 18-24 years old 25-34 years old 35-44 years old 45-54 ye…" at bounding box center [349, 173] width 229 height 35
select select "25_34"
click at [235, 156] on select "Age Under 18 years old 18-24 years old 25-34 years old 35-44 years old 45-54 ye…" at bounding box center [349, 173] width 229 height 35
click at [407, 216] on select "Highest education level No schooling Primary Lower Secondary Upper Secondary Oc…" at bounding box center [349, 229] width 229 height 35
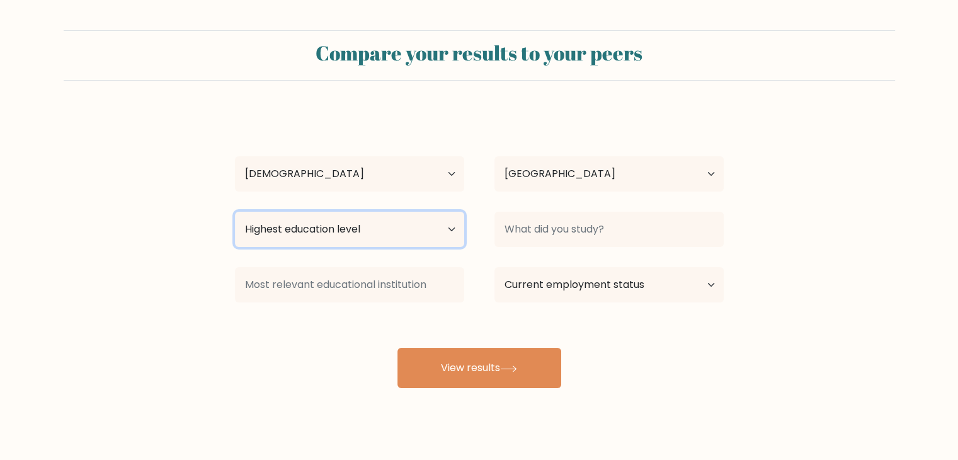
select select "bachelors_degree"
click at [235, 212] on select "Highest education level No schooling Primary Lower Secondary Upper Secondary Oc…" at bounding box center [349, 229] width 229 height 35
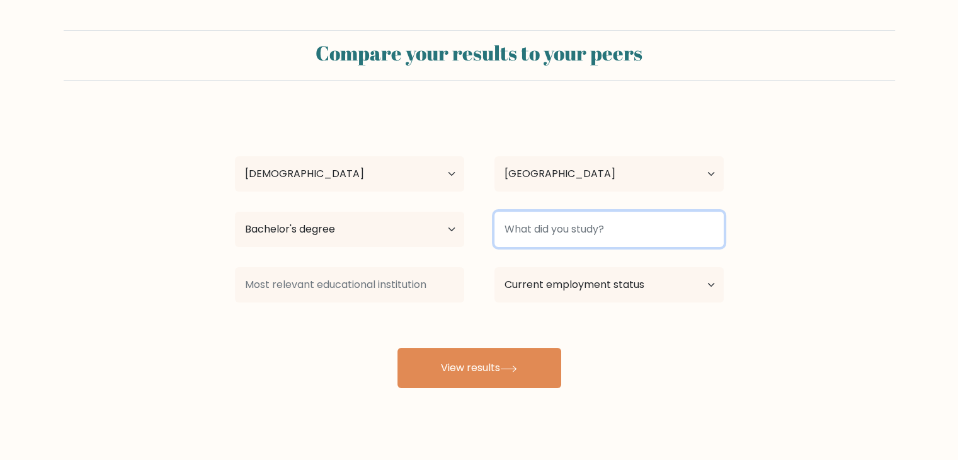
drag, startPoint x: 537, startPoint y: 242, endPoint x: 562, endPoint y: 229, distance: 28.4
click at [562, 229] on input at bounding box center [608, 229] width 229 height 35
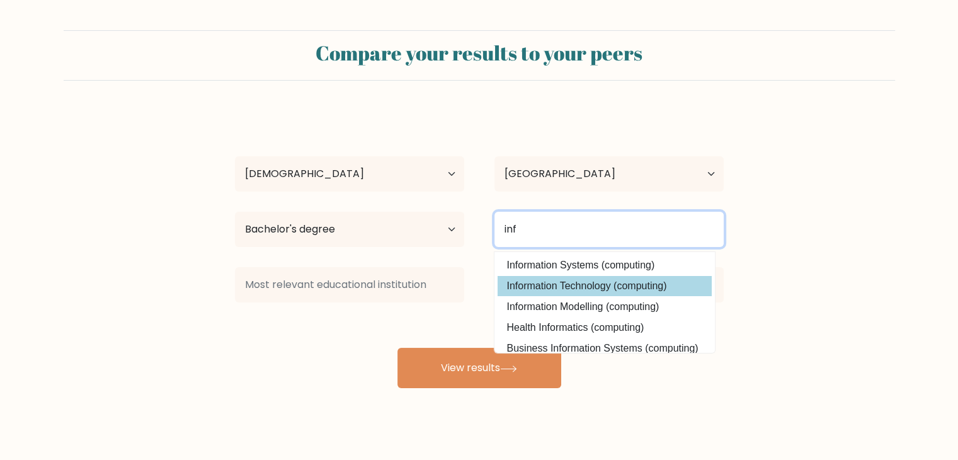
type input "inf"
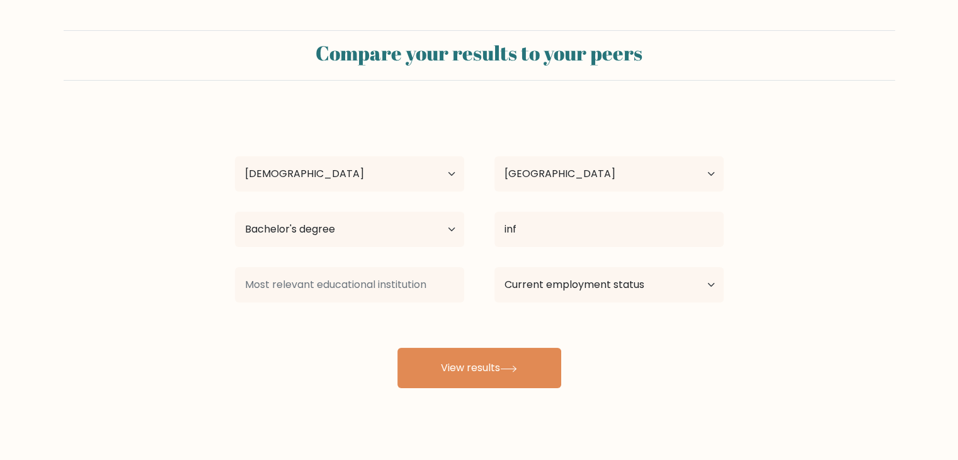
click at [554, 288] on div "STEPHANIE FAITH tablante Age Under 18 years old 18-24 years old 25-34 years old…" at bounding box center [479, 249] width 504 height 277
click at [533, 287] on select "Current employment status Employed Student Retired Other / prefer not to answer" at bounding box center [608, 284] width 229 height 35
select select "other"
click at [494, 267] on select "Current employment status Employed Student Retired Other / prefer not to answer" at bounding box center [608, 284] width 229 height 35
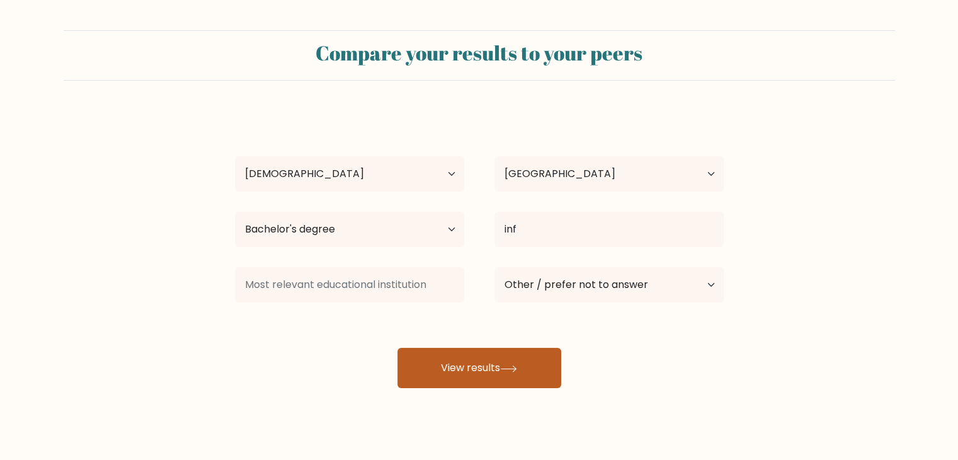
click at [510, 373] on button "View results" at bounding box center [479, 368] width 164 height 40
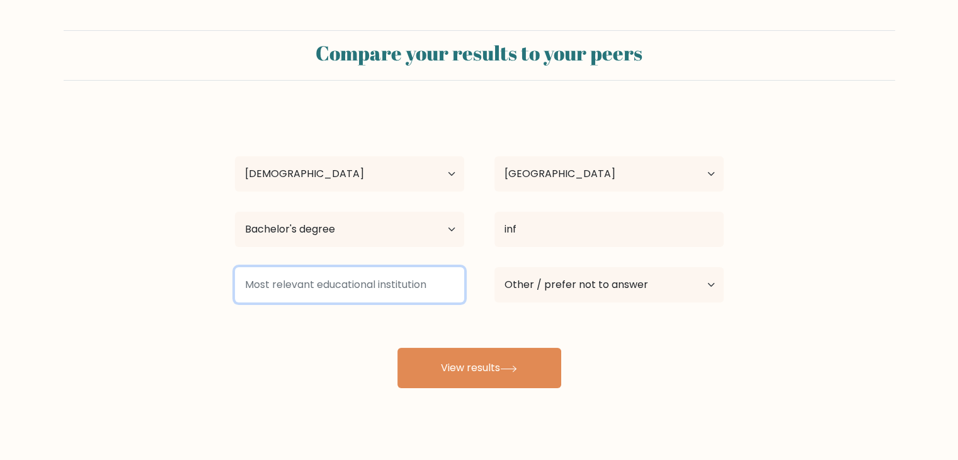
click at [417, 279] on input at bounding box center [349, 284] width 229 height 35
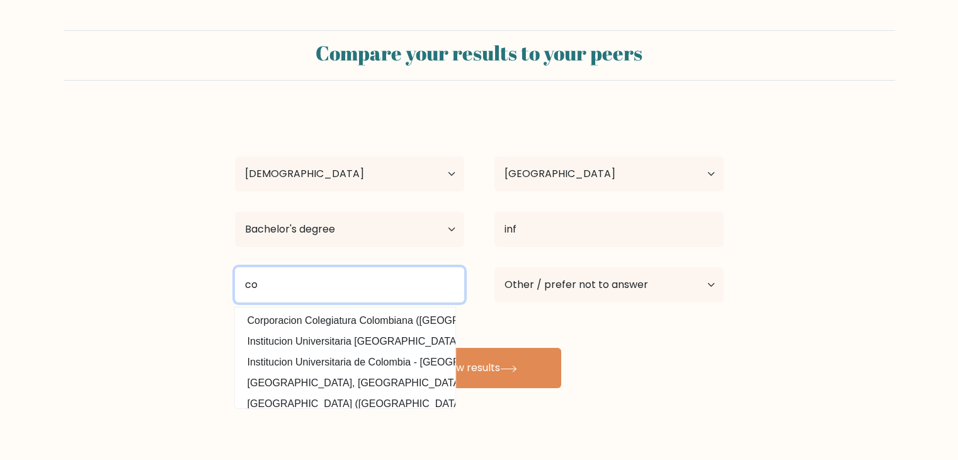
type input "c"
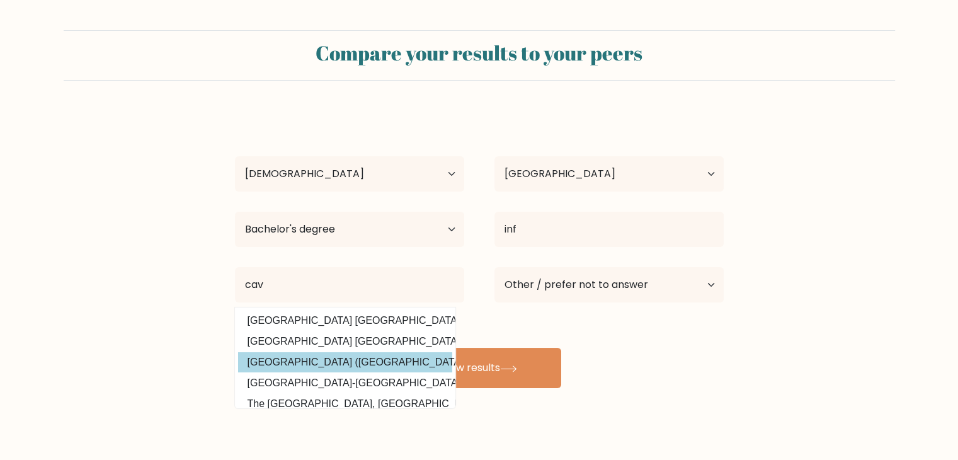
click at [376, 363] on div "STEPHANIE FAITH tablante Age Under 18 years old 18-24 years old 25-34 years old…" at bounding box center [479, 249] width 504 height 277
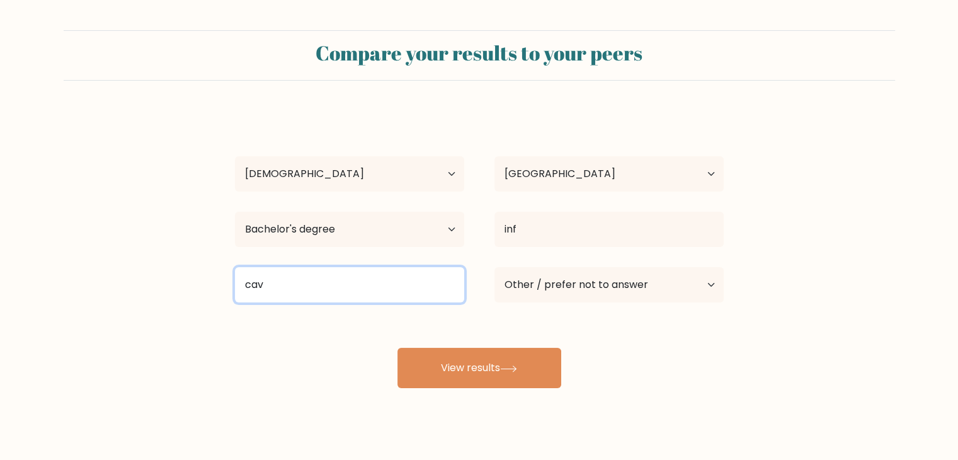
click at [360, 300] on input "cav" at bounding box center [349, 284] width 229 height 35
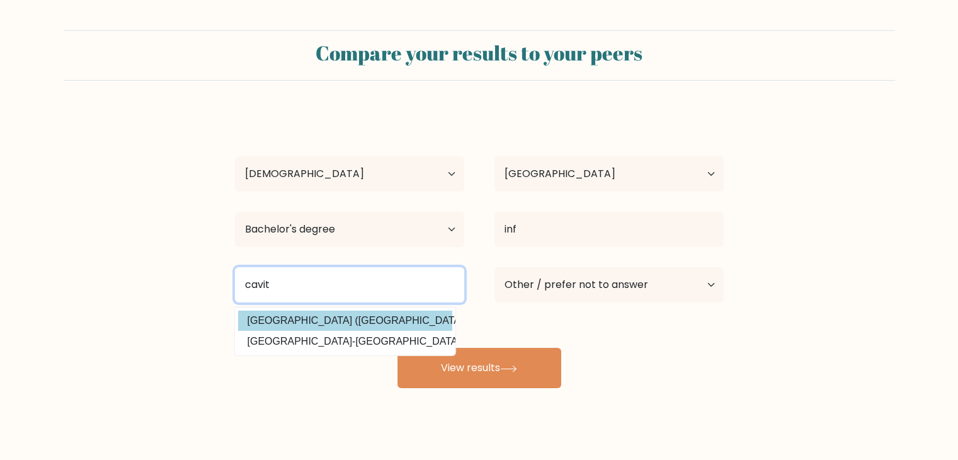
drag, startPoint x: 360, startPoint y: 300, endPoint x: 349, endPoint y: 321, distance: 23.1
click at [349, 307] on div "cavit Cavite State University (Philippines) San Sebastian College-Recoletos de …" at bounding box center [349, 284] width 259 height 45
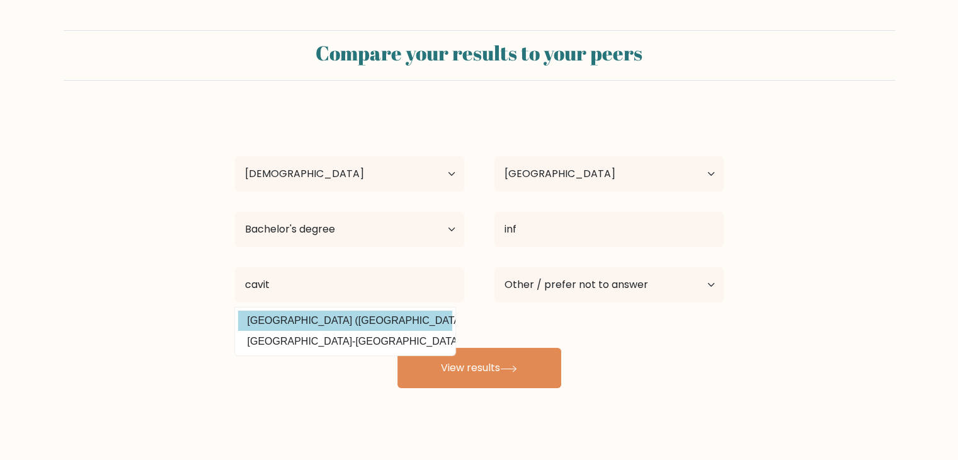
click at [349, 321] on div "STEPHANIE FAITH tablante Age Under 18 years old 18-24 years old 25-34 years old…" at bounding box center [479, 249] width 504 height 277
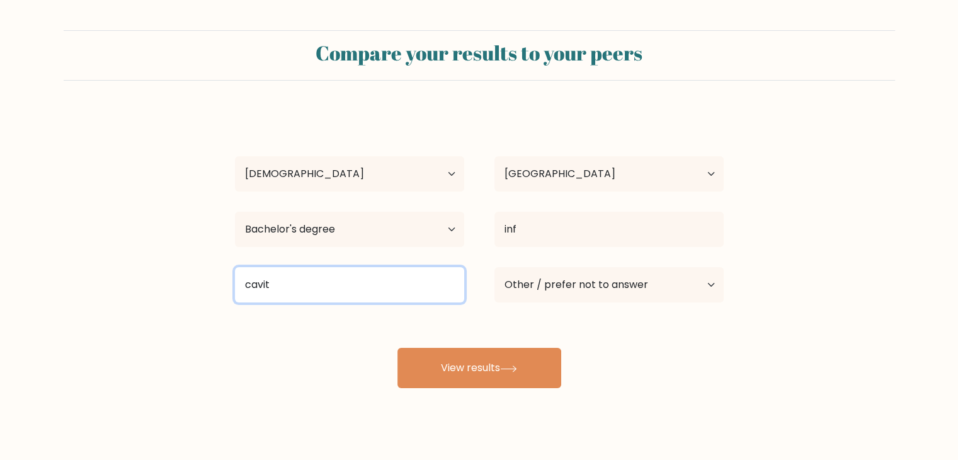
click at [338, 278] on input "cavit" at bounding box center [349, 284] width 229 height 35
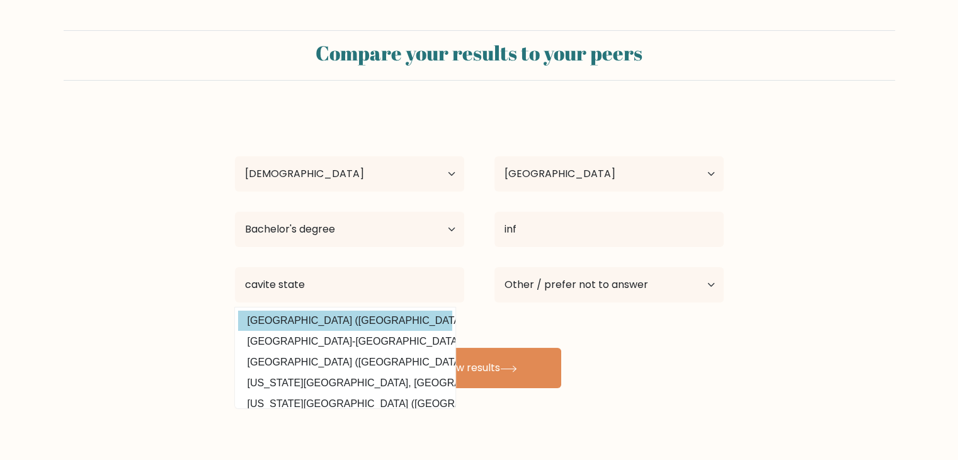
click at [326, 313] on div "STEPHANIE FAITH tablante Age Under 18 years old 18-24 years old 25-34 years old…" at bounding box center [479, 249] width 504 height 277
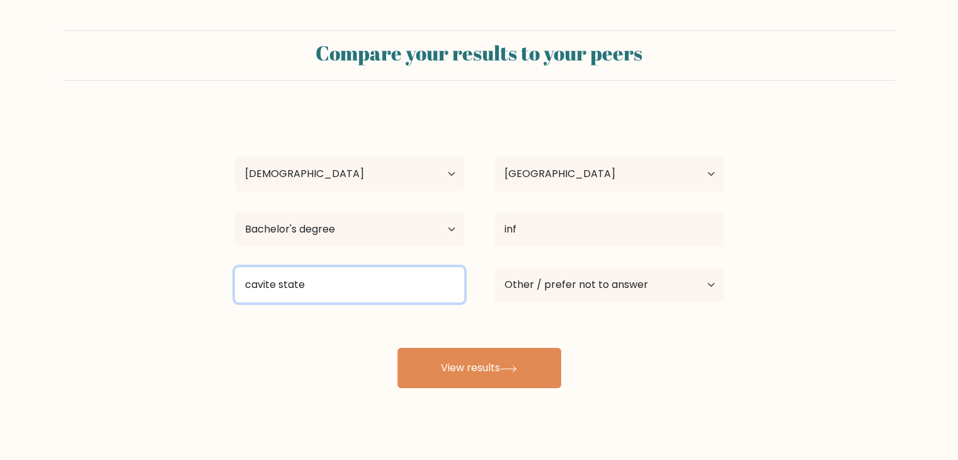
click at [341, 290] on input "cavite state" at bounding box center [349, 284] width 229 height 35
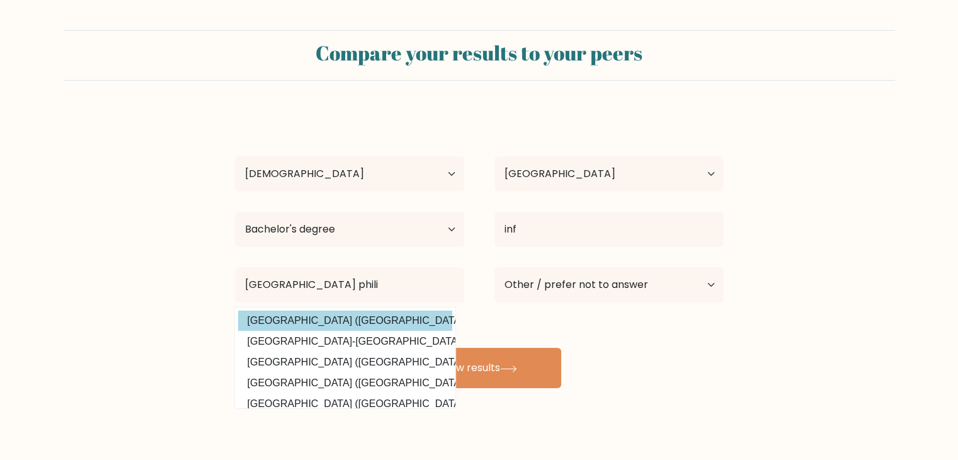
click at [345, 323] on div "STEPHANIE FAITH tablante Age Under 18 years old 18-24 years old 25-34 years old…" at bounding box center [479, 249] width 504 height 277
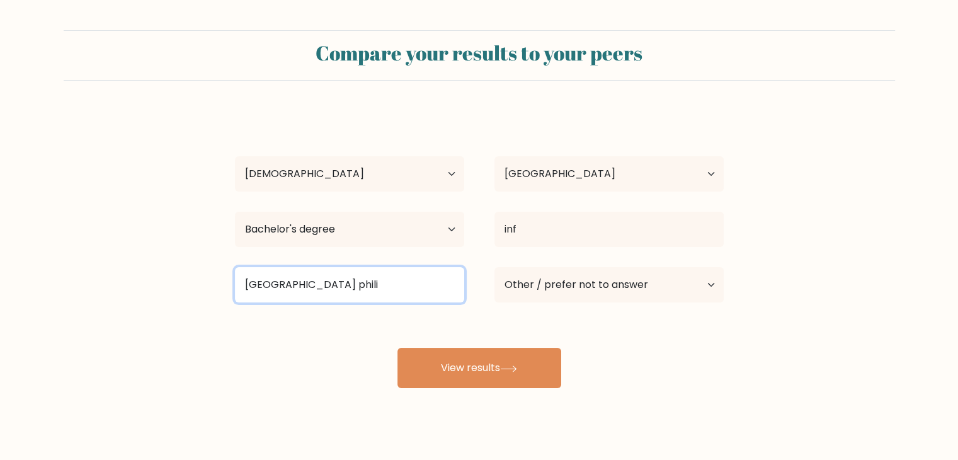
click at [409, 284] on input "cavite state university phili" at bounding box center [349, 284] width 229 height 35
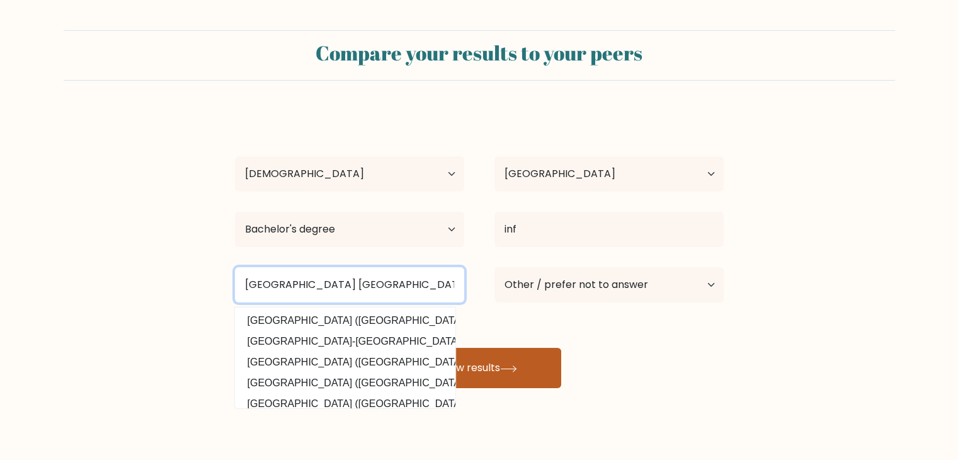
type input "cavite state university philippines"
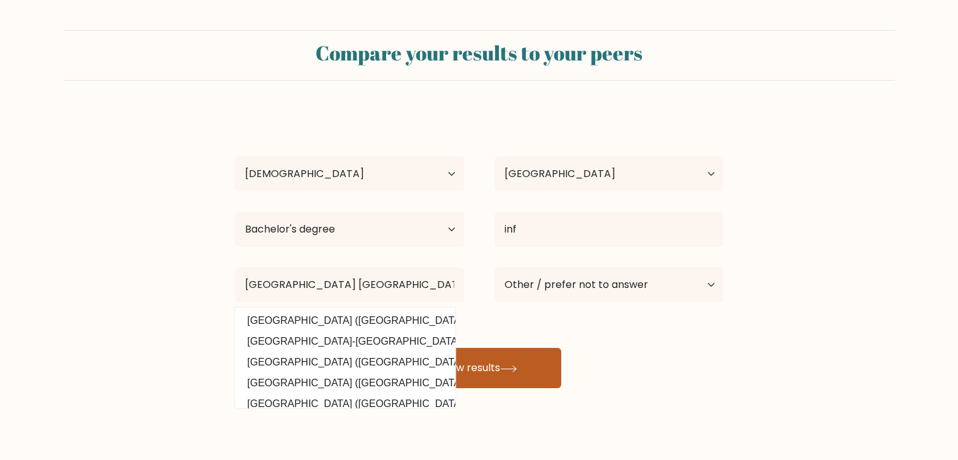
click at [479, 372] on button "View results" at bounding box center [479, 368] width 164 height 40
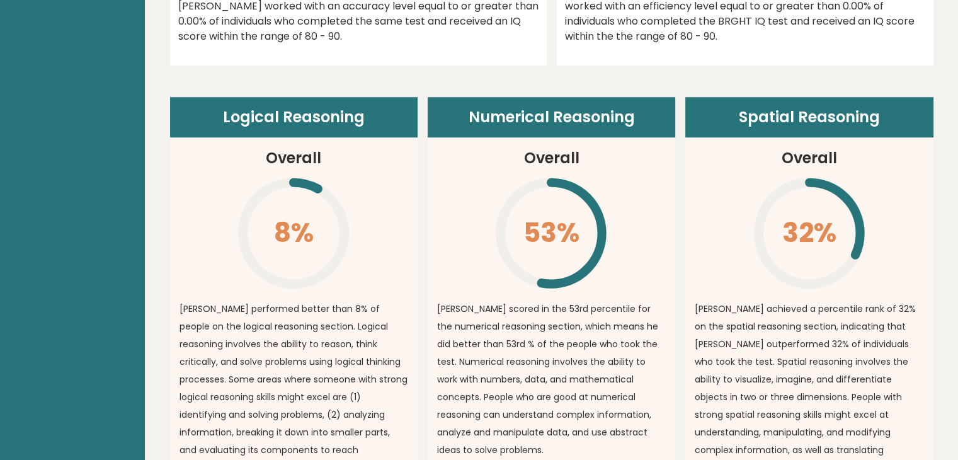
scroll to position [698, 0]
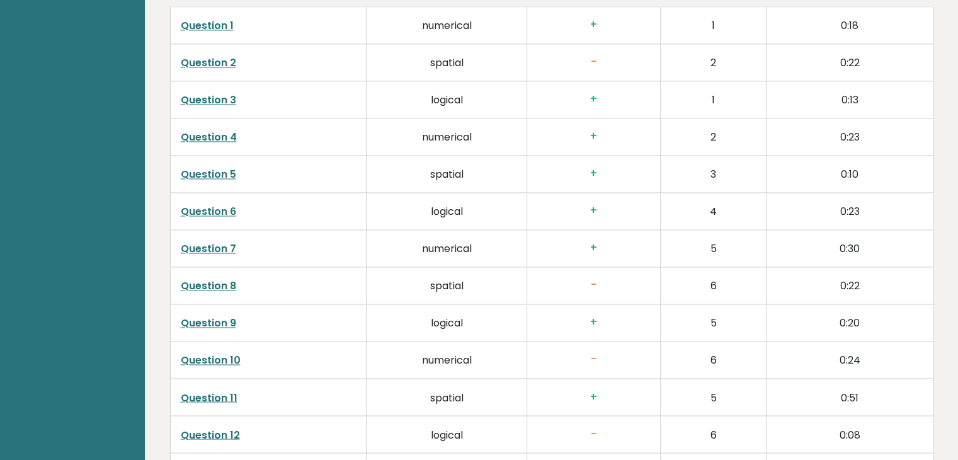
click at [531, 357] on td "-" at bounding box center [593, 359] width 133 height 37
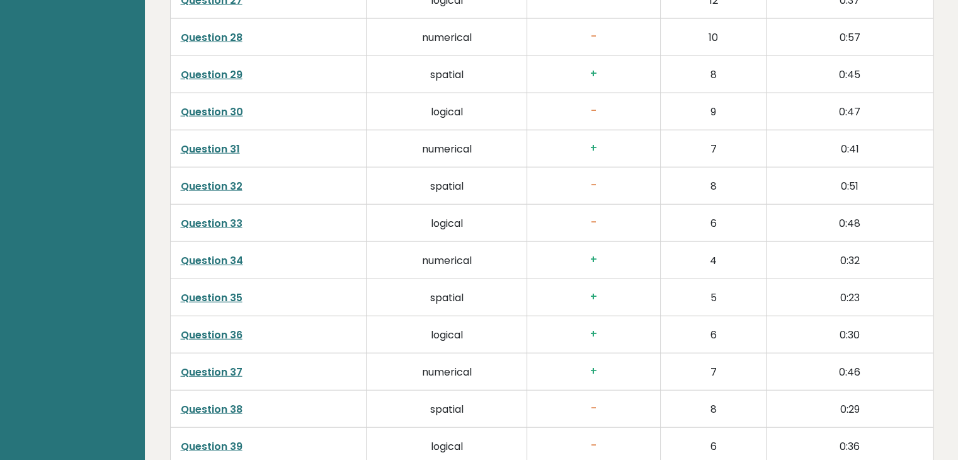
scroll to position [3217, 0]
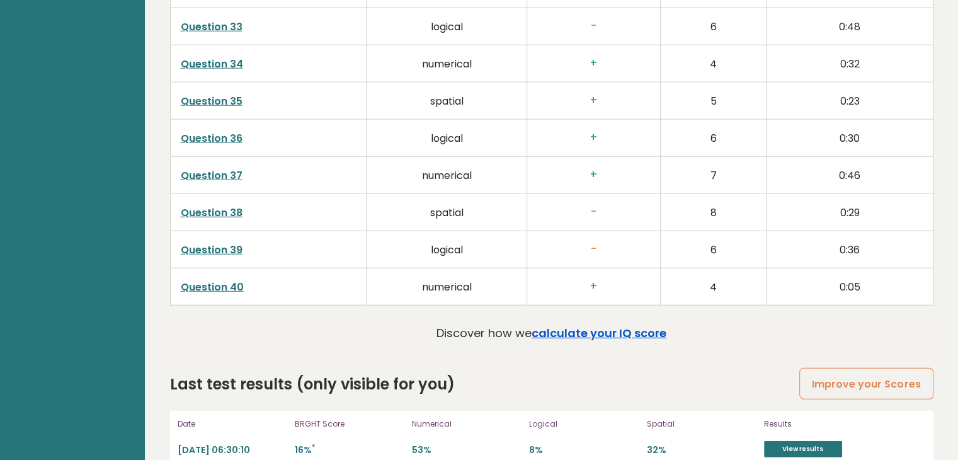
click at [584, 325] on link "calculate your IQ score" at bounding box center [598, 333] width 135 height 16
click at [814, 441] on link "View results" at bounding box center [803, 449] width 78 height 16
